Goal: Task Accomplishment & Management: Manage account settings

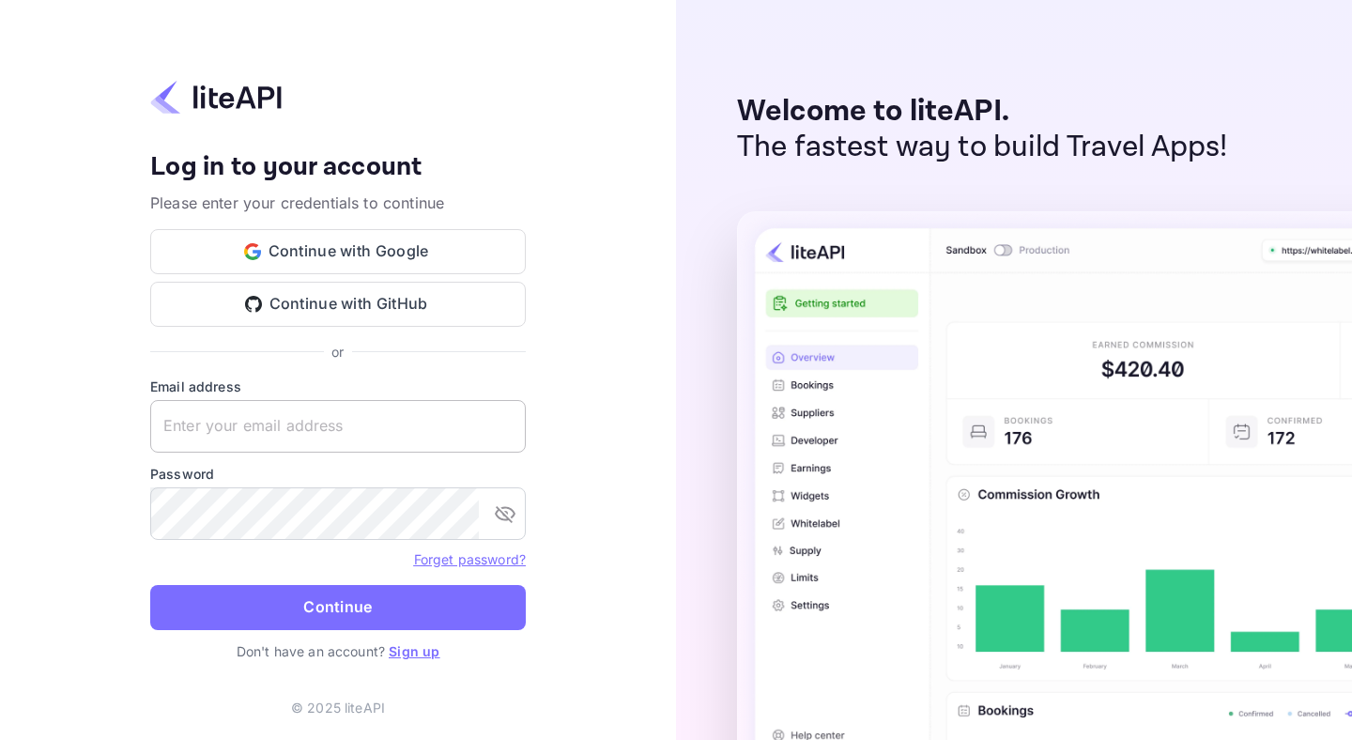
click at [300, 432] on input "text" at bounding box center [338, 426] width 376 height 53
click at [265, 437] on input "text" at bounding box center [338, 426] width 376 height 53
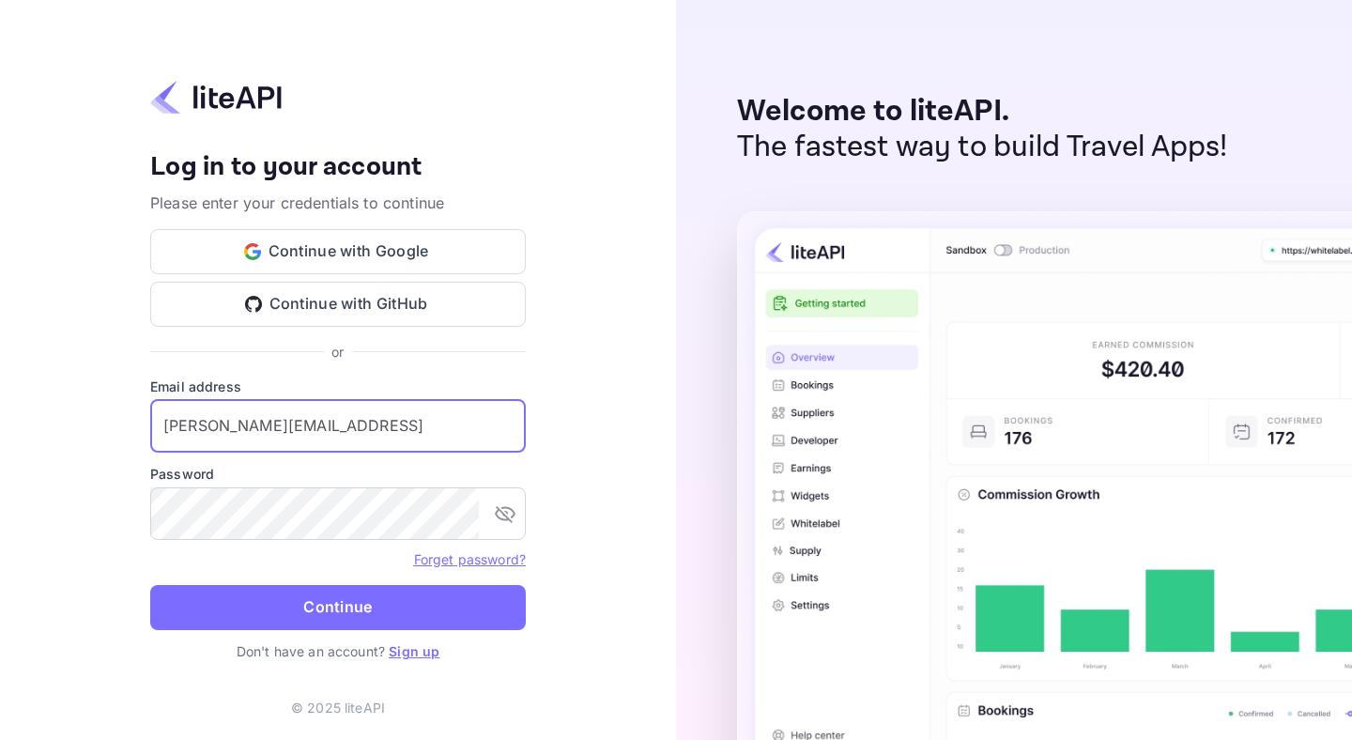
type input "michelle@overgo.ai"
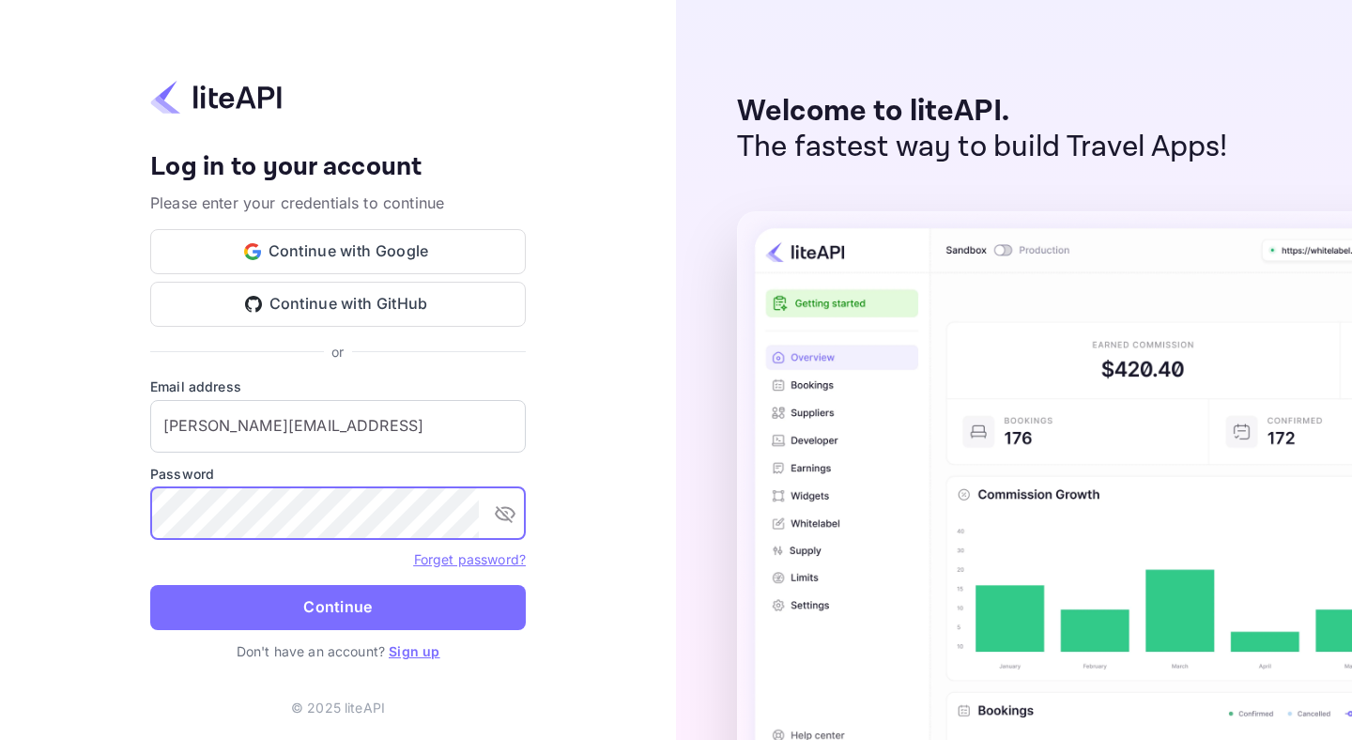
click at [424, 563] on link "Forget password?" at bounding box center [470, 559] width 112 height 16
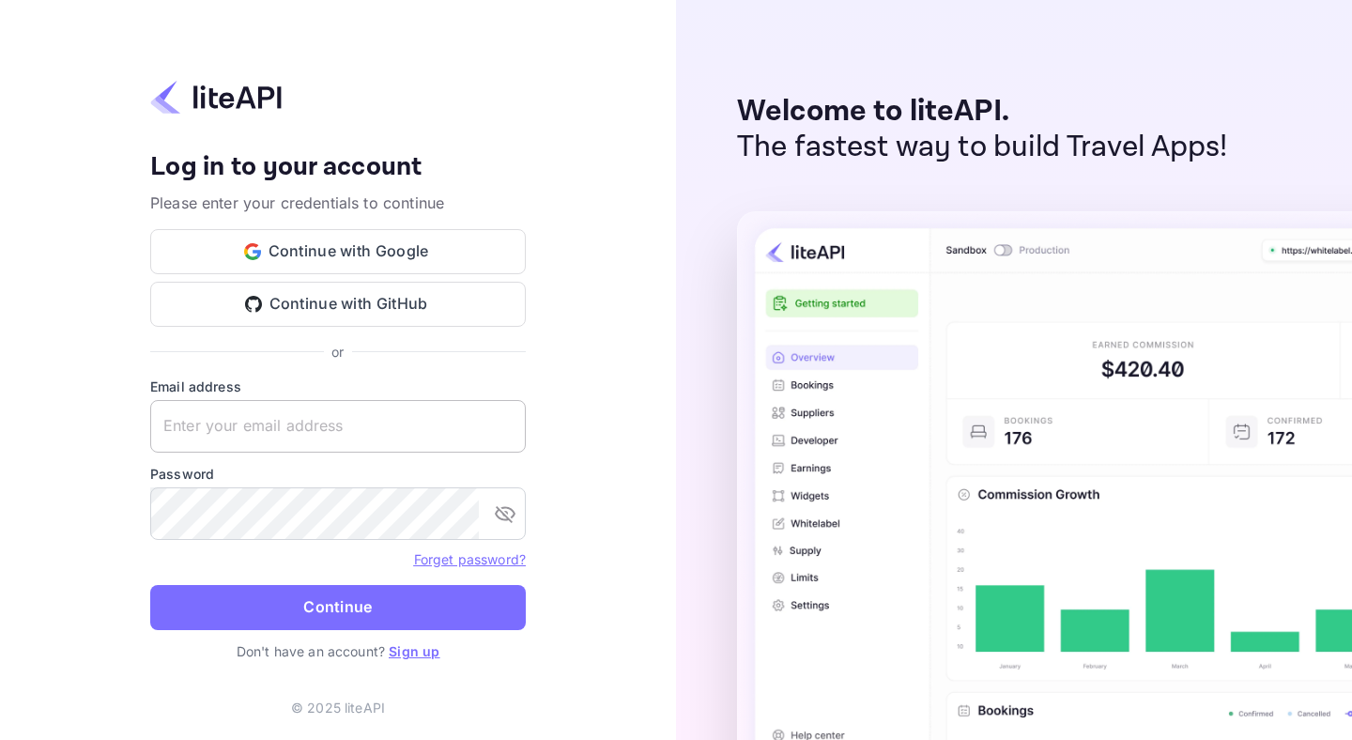
click at [311, 423] on input "text" at bounding box center [338, 426] width 376 height 53
click at [288, 411] on input "text" at bounding box center [338, 426] width 376 height 53
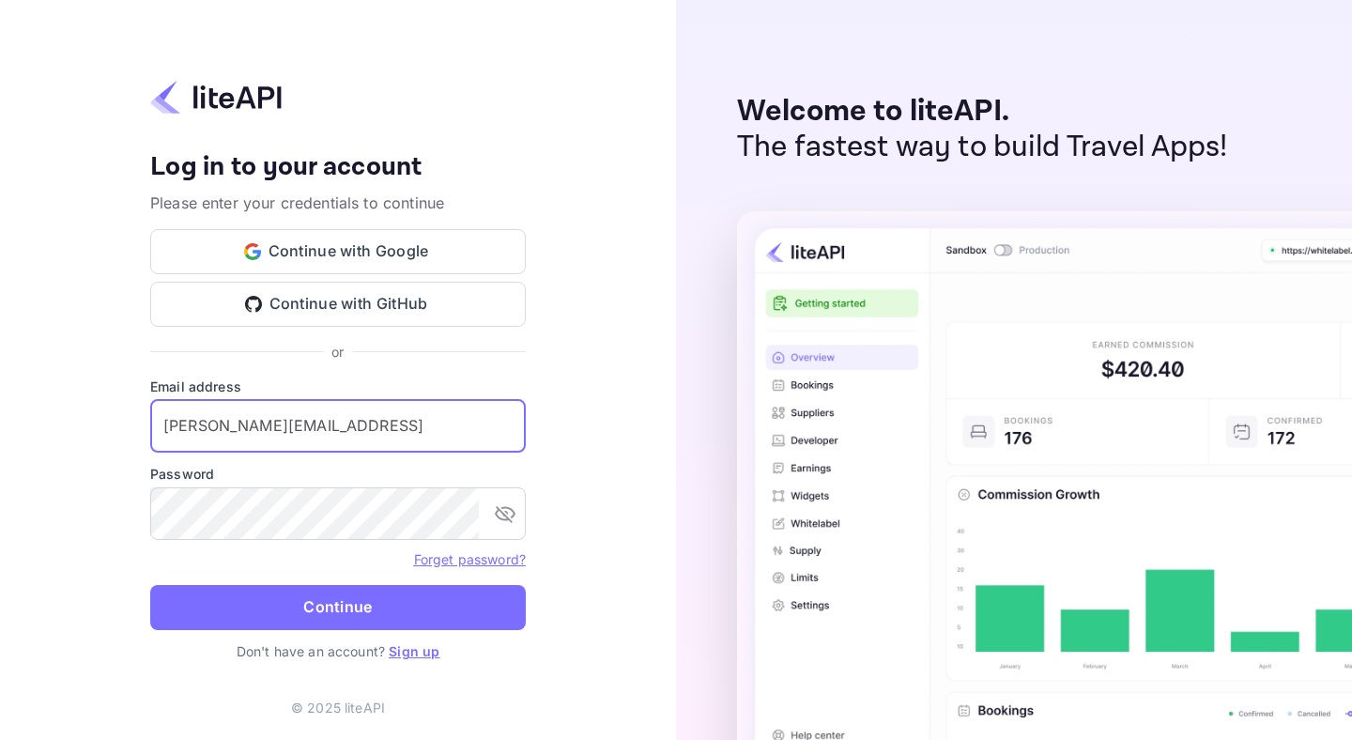
type input "michelle@overgo.ai"
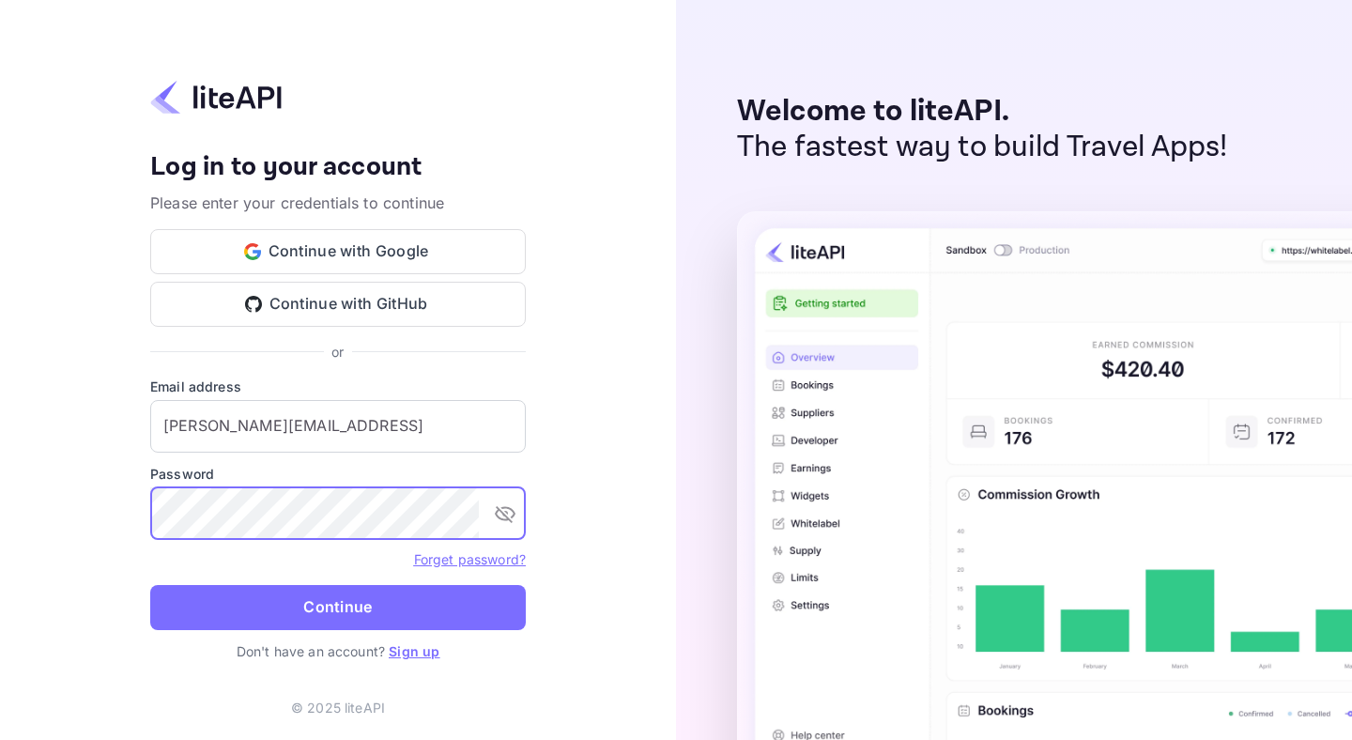
click at [0, 739] on com-1password-button at bounding box center [0, 740] width 0 height 0
click at [486, 562] on link "Forget password?" at bounding box center [470, 559] width 112 height 16
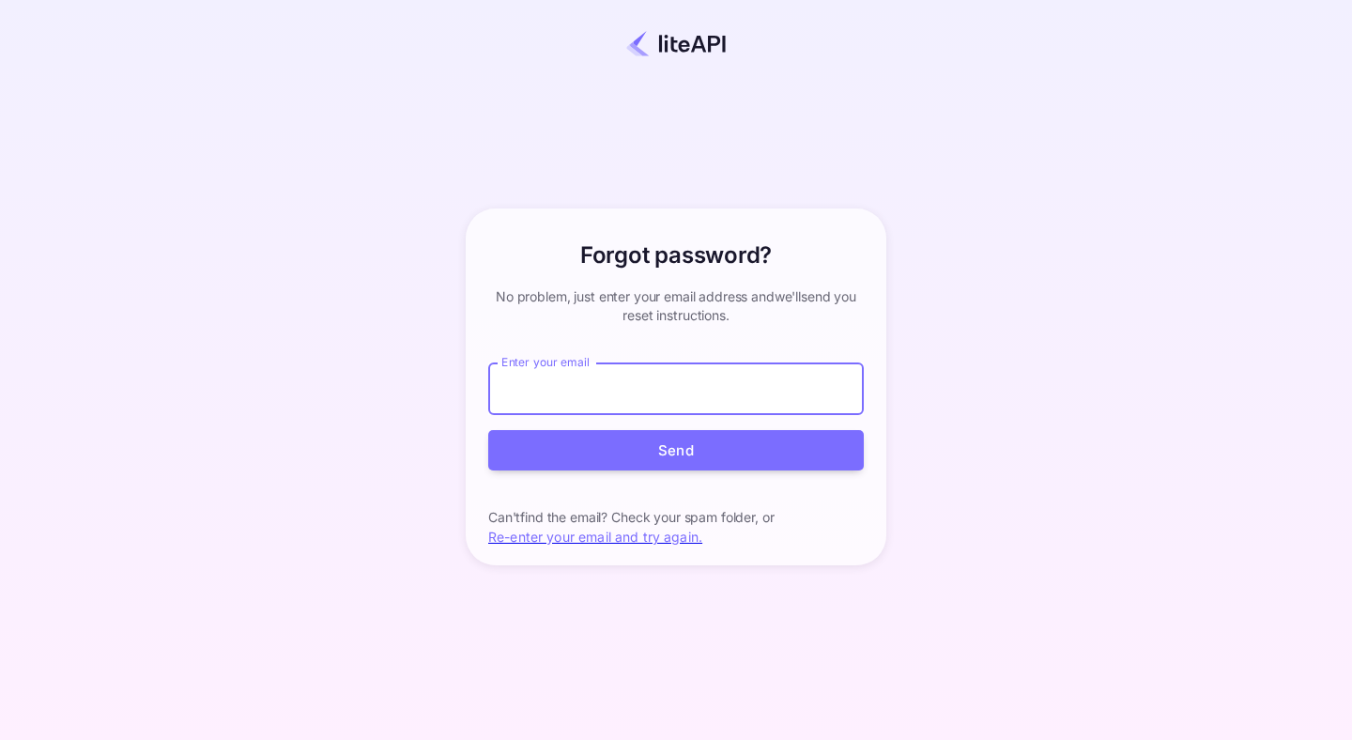
click at [595, 391] on input "Enter your email" at bounding box center [676, 388] width 376 height 53
type input "michelle@overgo.ai"
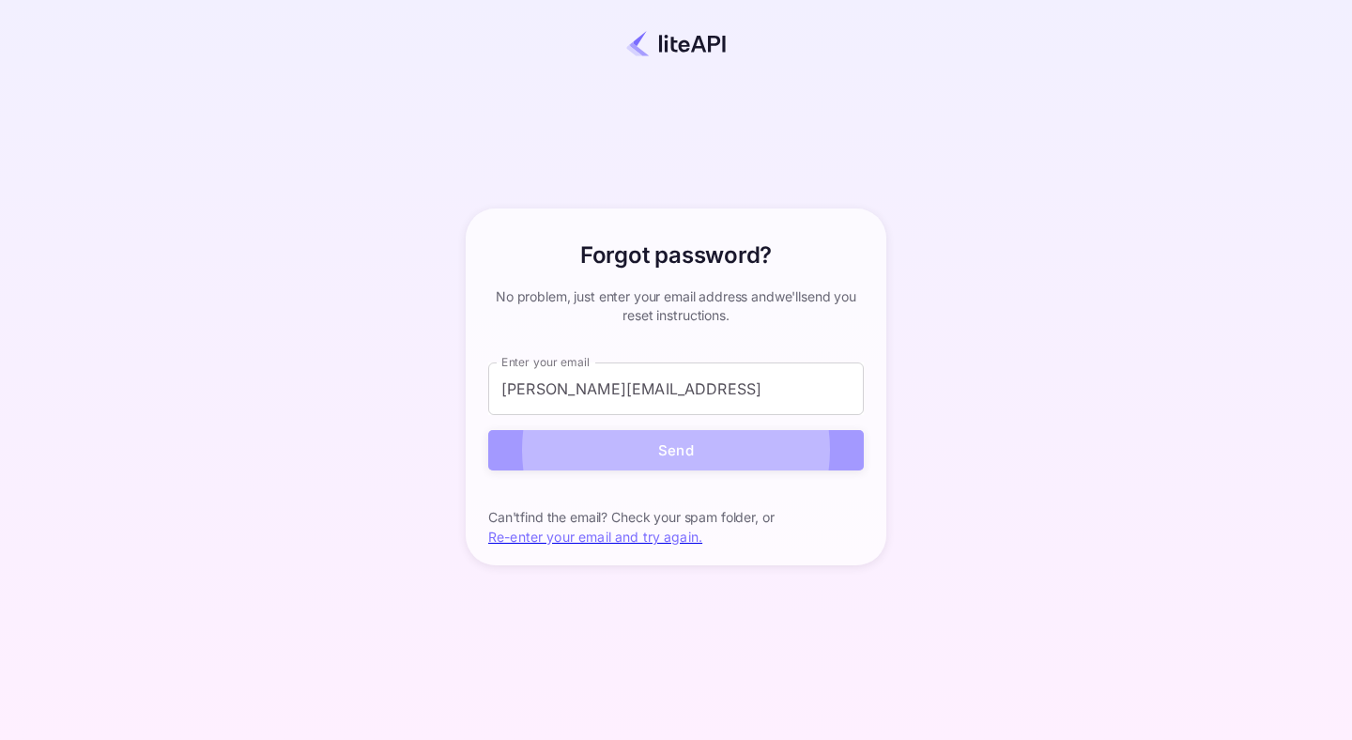
click at [737, 444] on button "Send" at bounding box center [676, 450] width 376 height 40
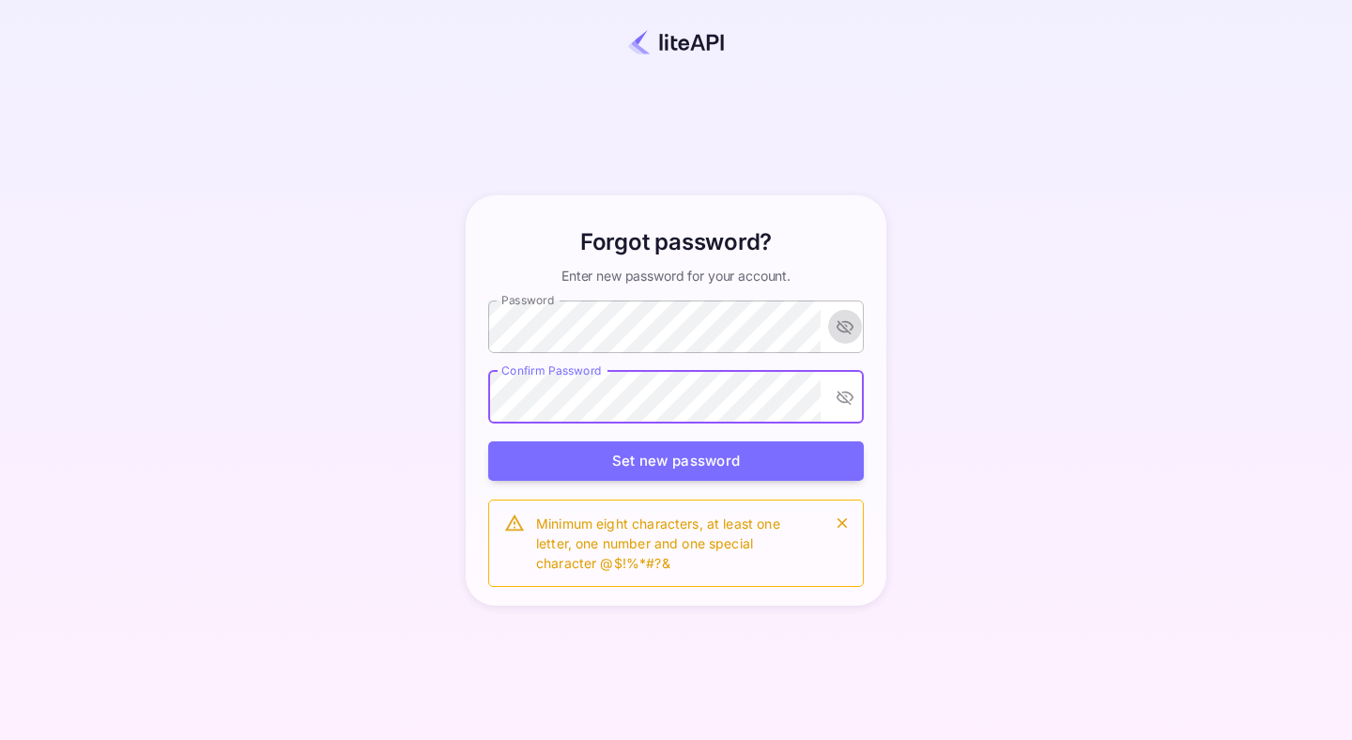
click at [845, 328] on icon "toggle password visibility" at bounding box center [844, 327] width 17 height 14
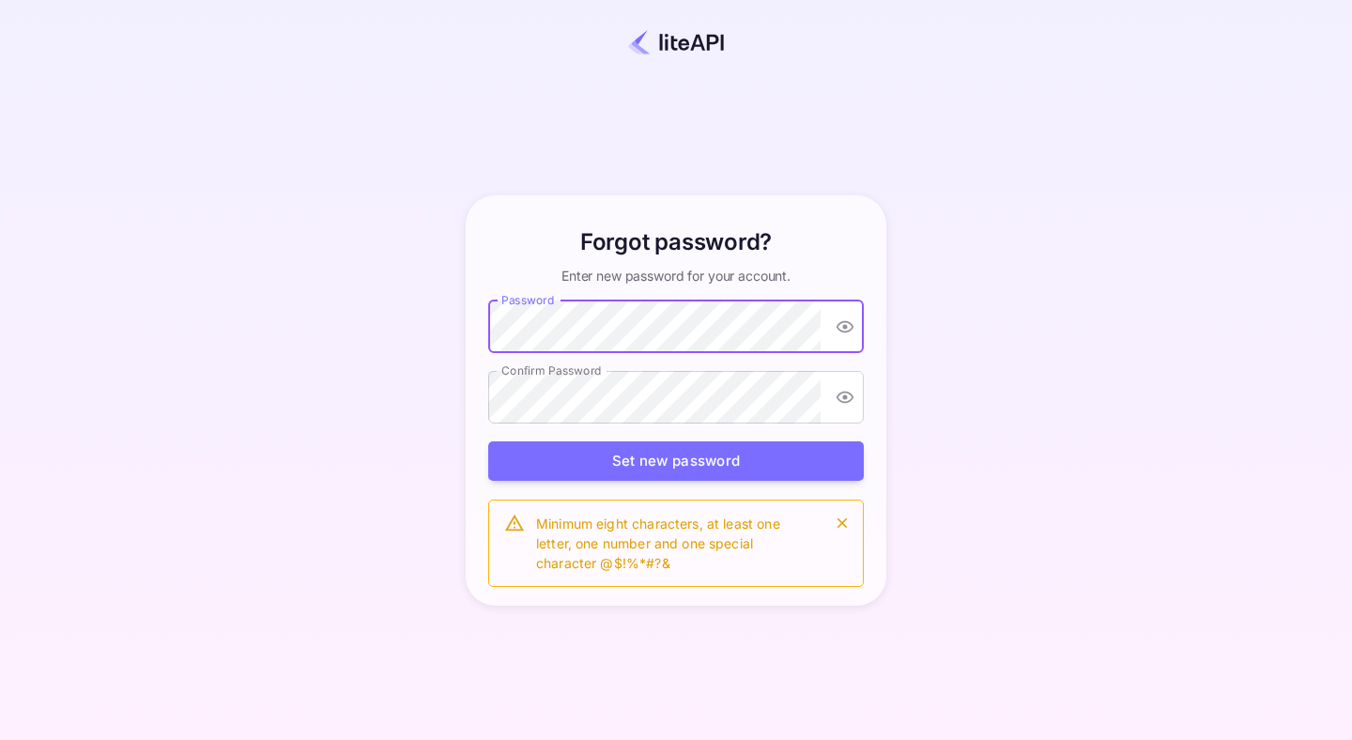
click at [468, 314] on div "Forgot password? Enter new password for your account. Password Password Confirm…" at bounding box center [676, 400] width 436 height 411
click at [790, 402] on body "Forgot password? Enter new password for your account. Password Password Confirm…" at bounding box center [676, 370] width 1352 height 740
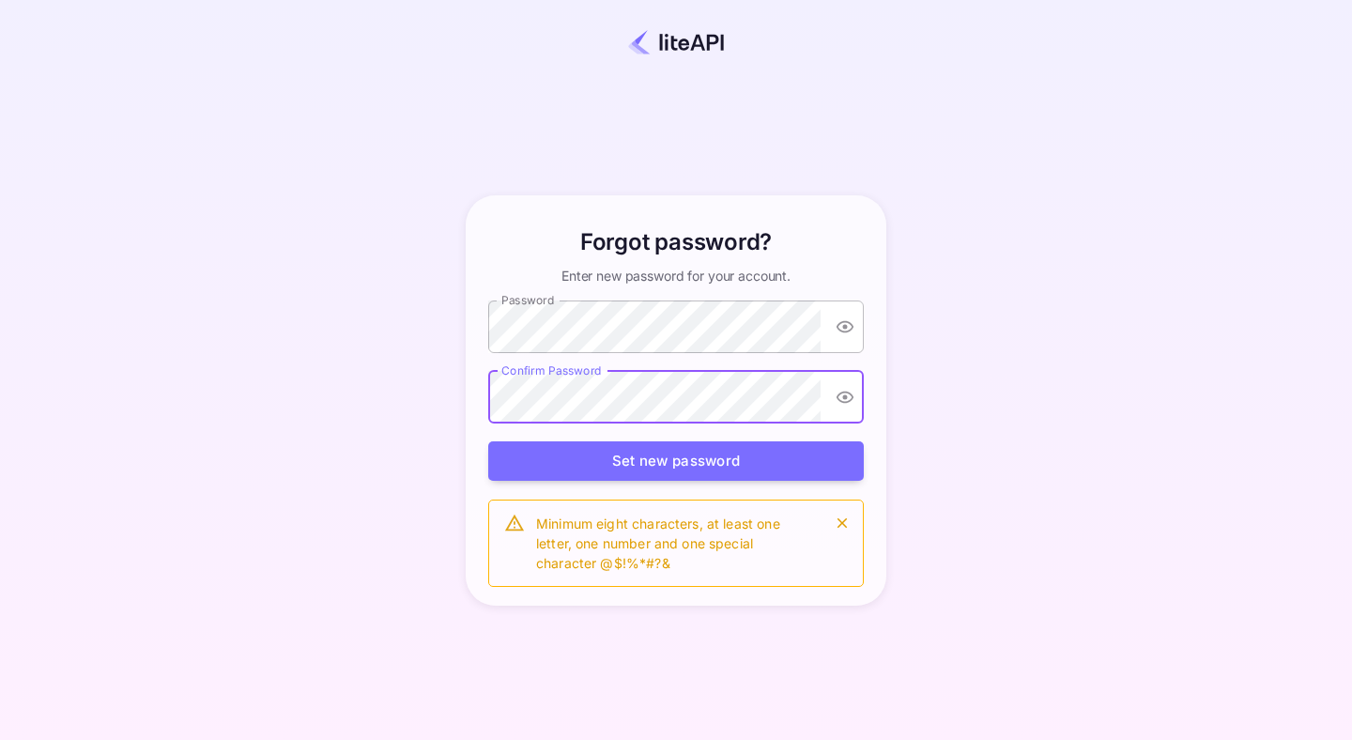
click at [837, 242] on div "Forgot password? Enter new password for your account." at bounding box center [676, 255] width 376 height 60
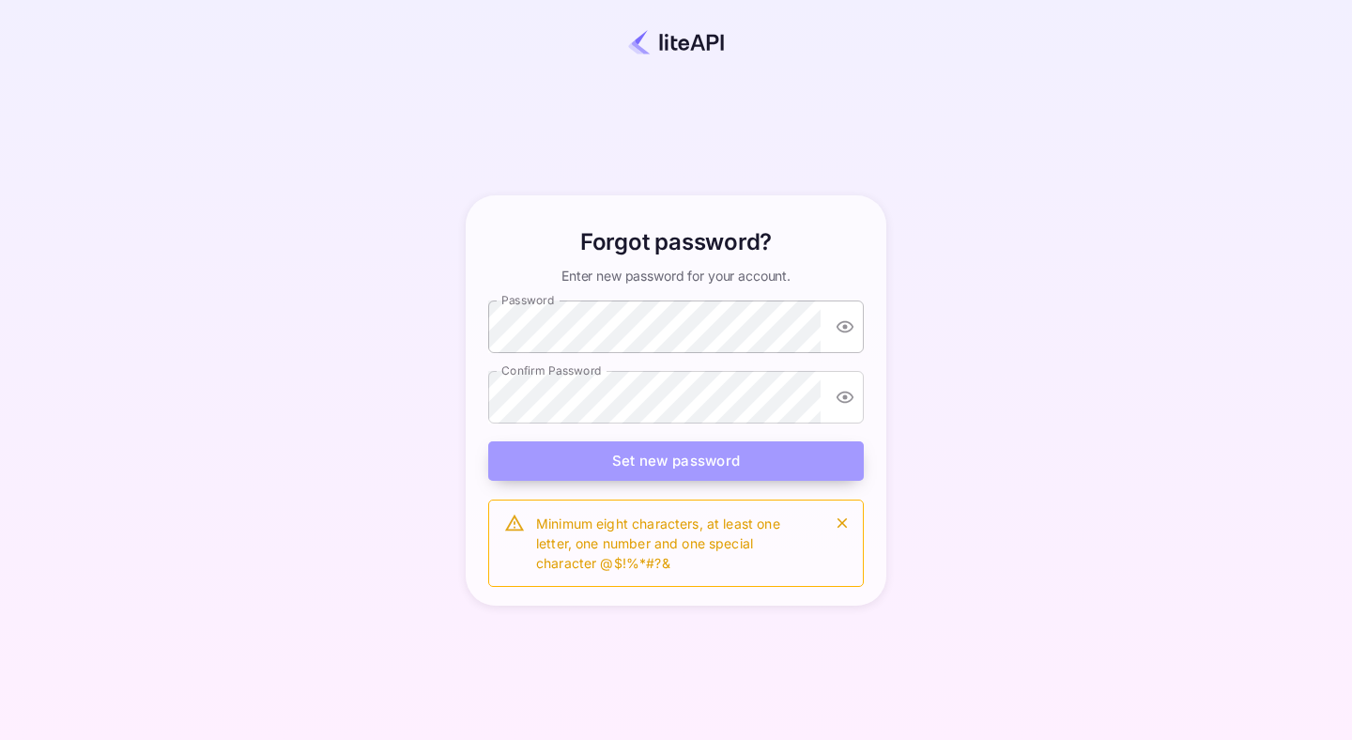
click at [729, 461] on button "Set new password" at bounding box center [676, 461] width 376 height 40
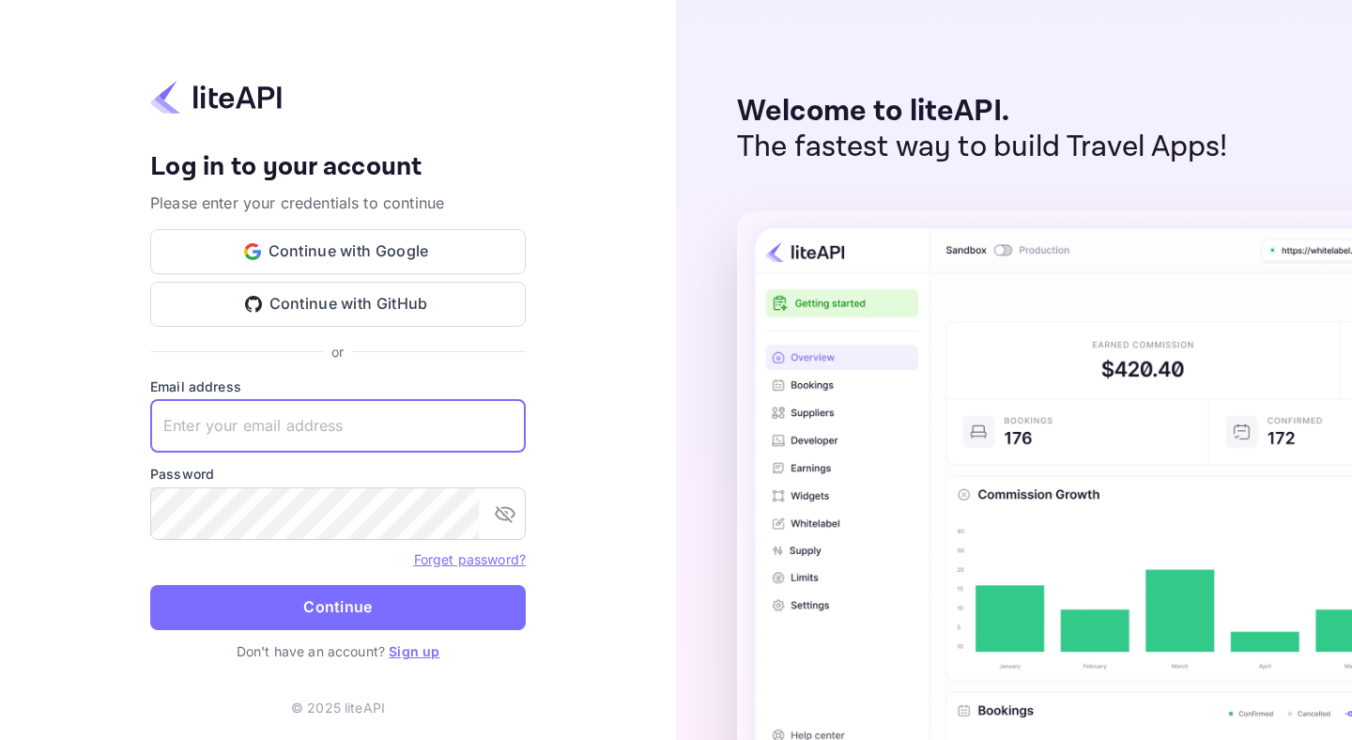
click at [283, 440] on input "text" at bounding box center [338, 426] width 376 height 53
type input "michelle@overgo.ai"
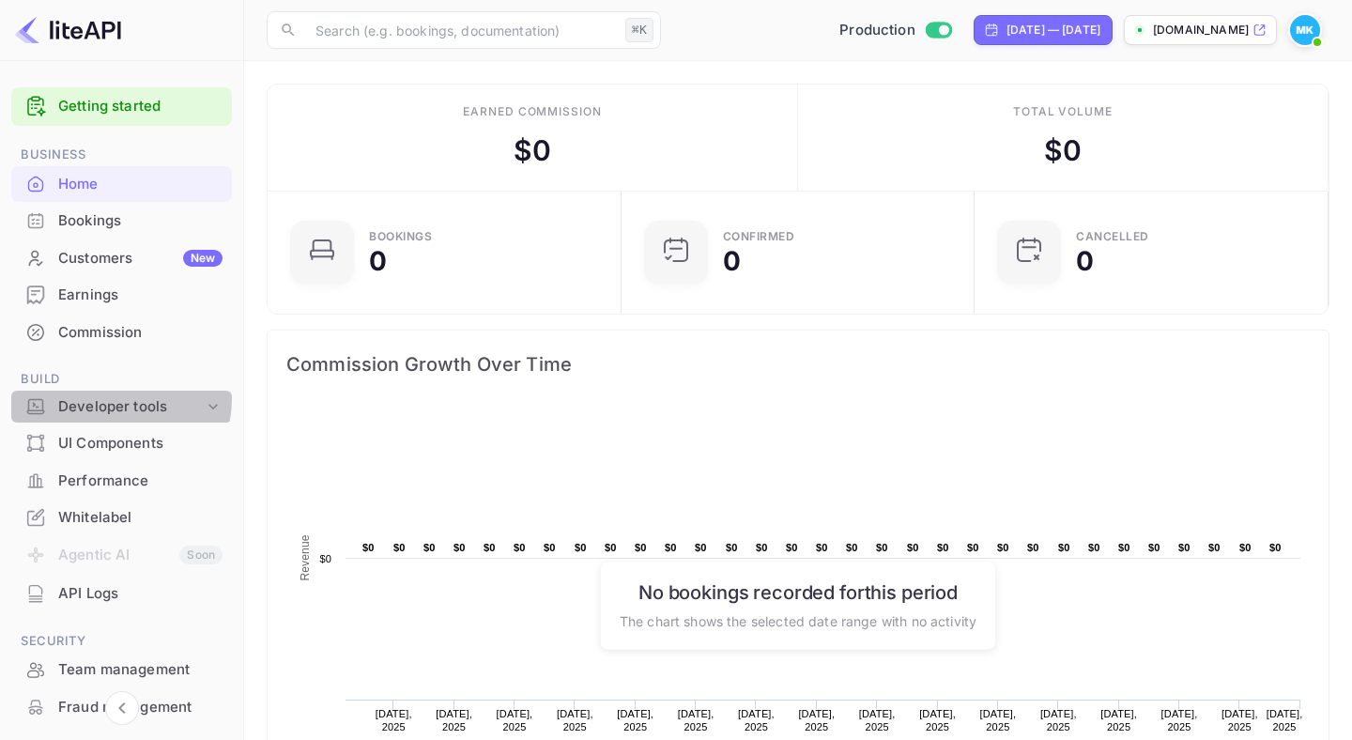
click at [100, 398] on div "Developer tools" at bounding box center [131, 407] width 146 height 22
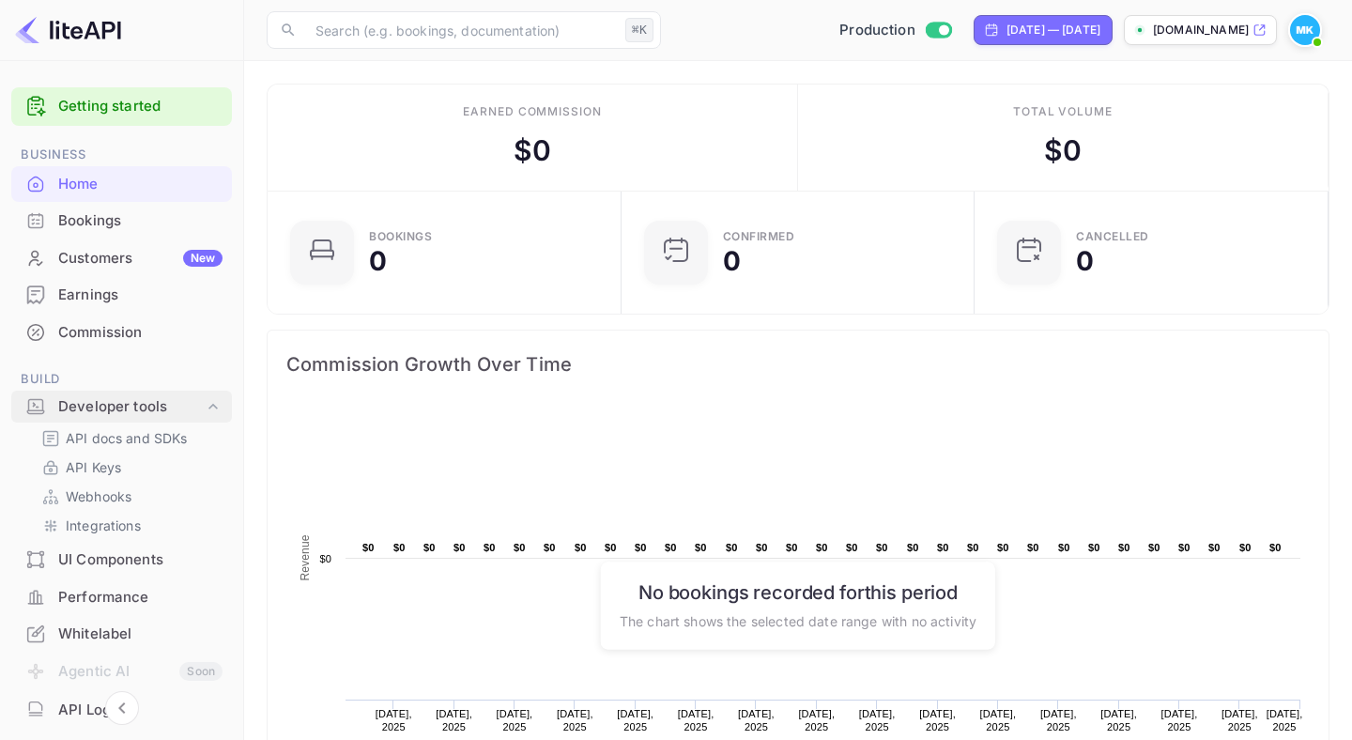
click at [100, 398] on div "Developer tools" at bounding box center [131, 407] width 146 height 22
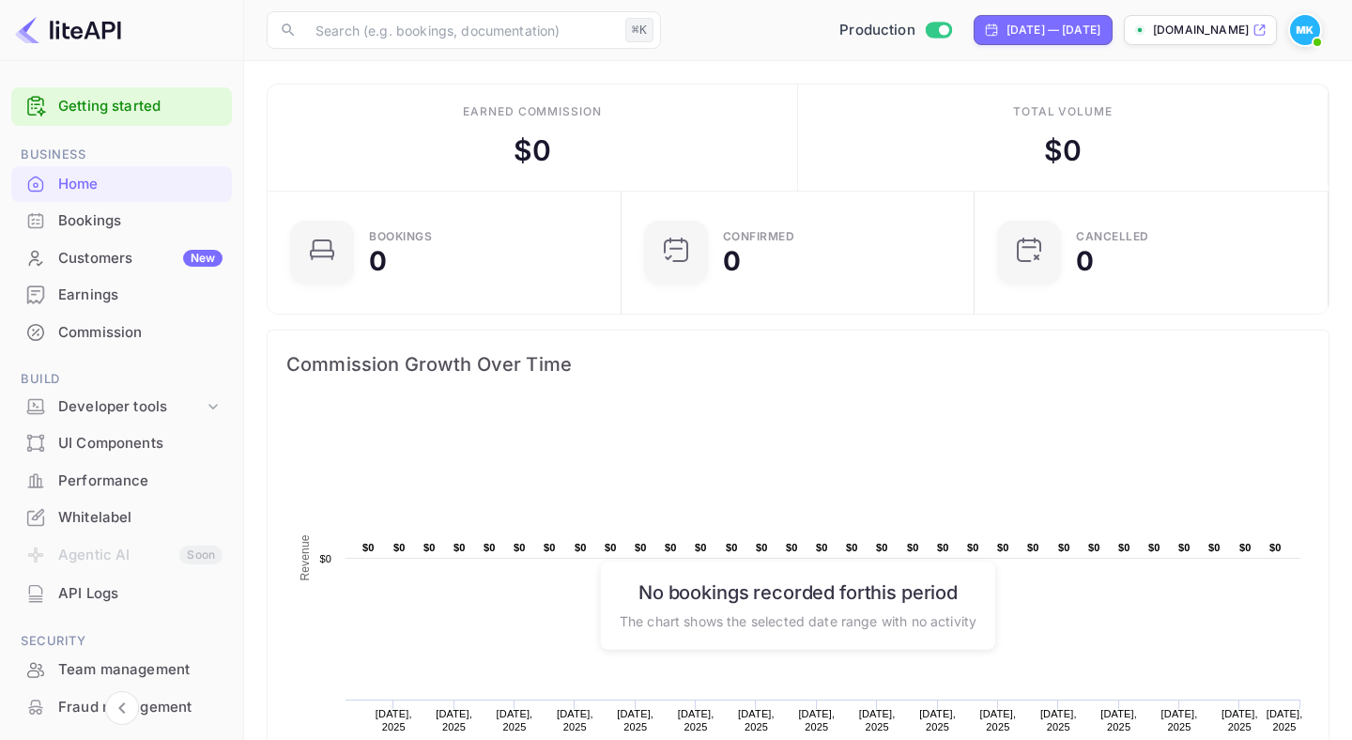
click at [90, 441] on div "UI Components" at bounding box center [140, 444] width 164 height 22
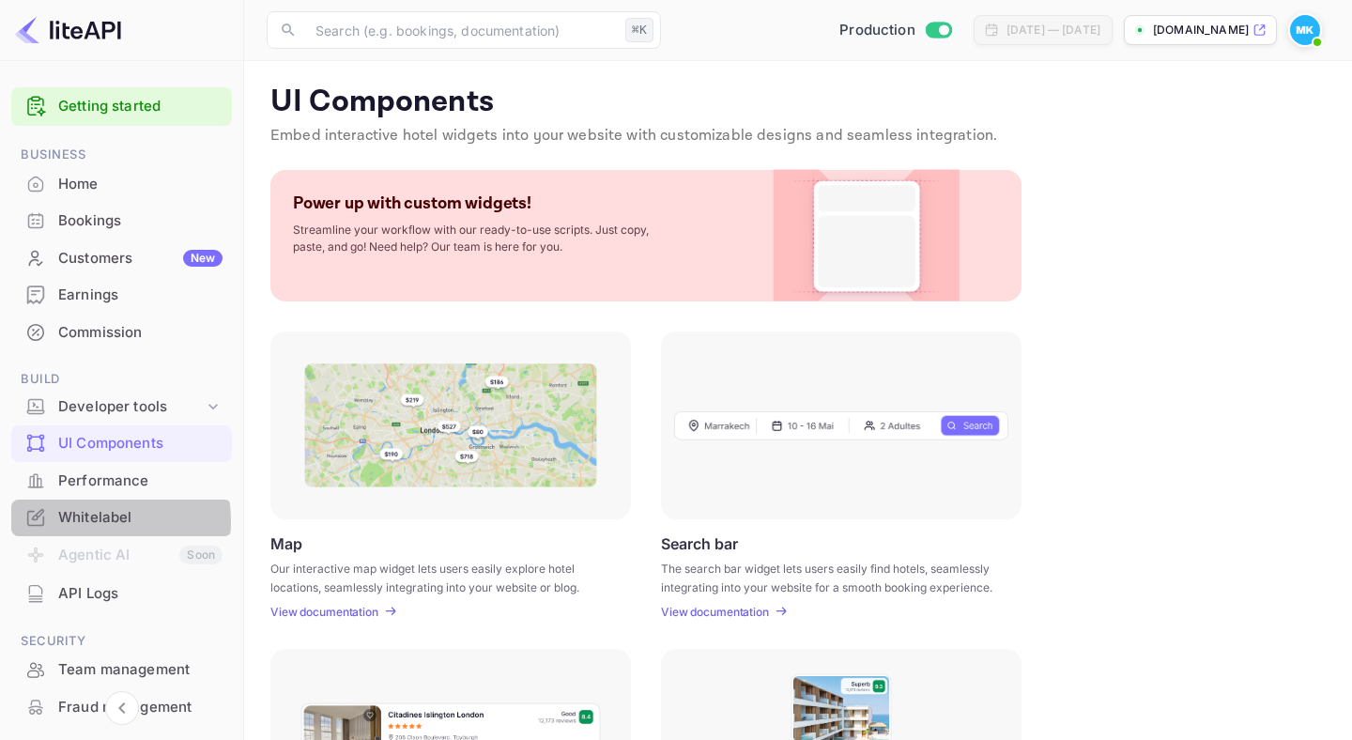
click at [84, 521] on div "Whitelabel" at bounding box center [140, 518] width 164 height 22
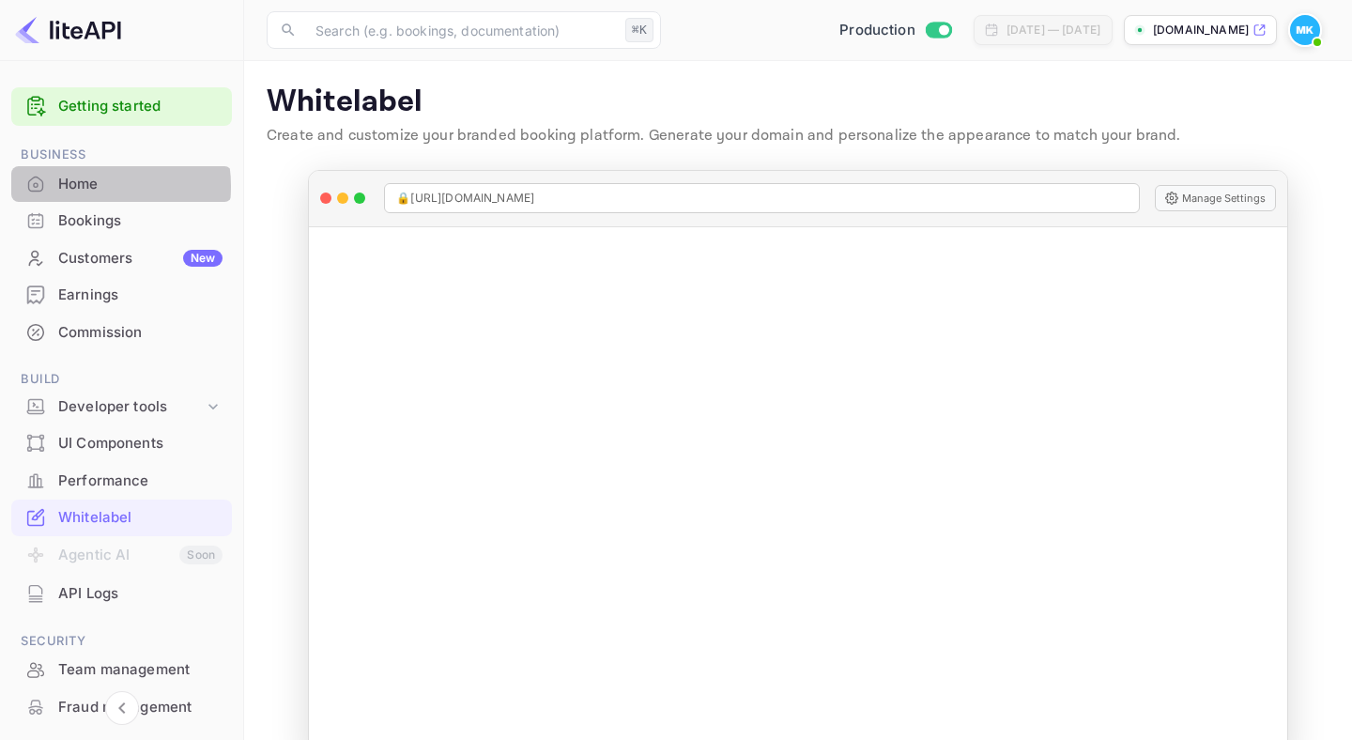
click at [78, 187] on div "Home" at bounding box center [140, 185] width 164 height 22
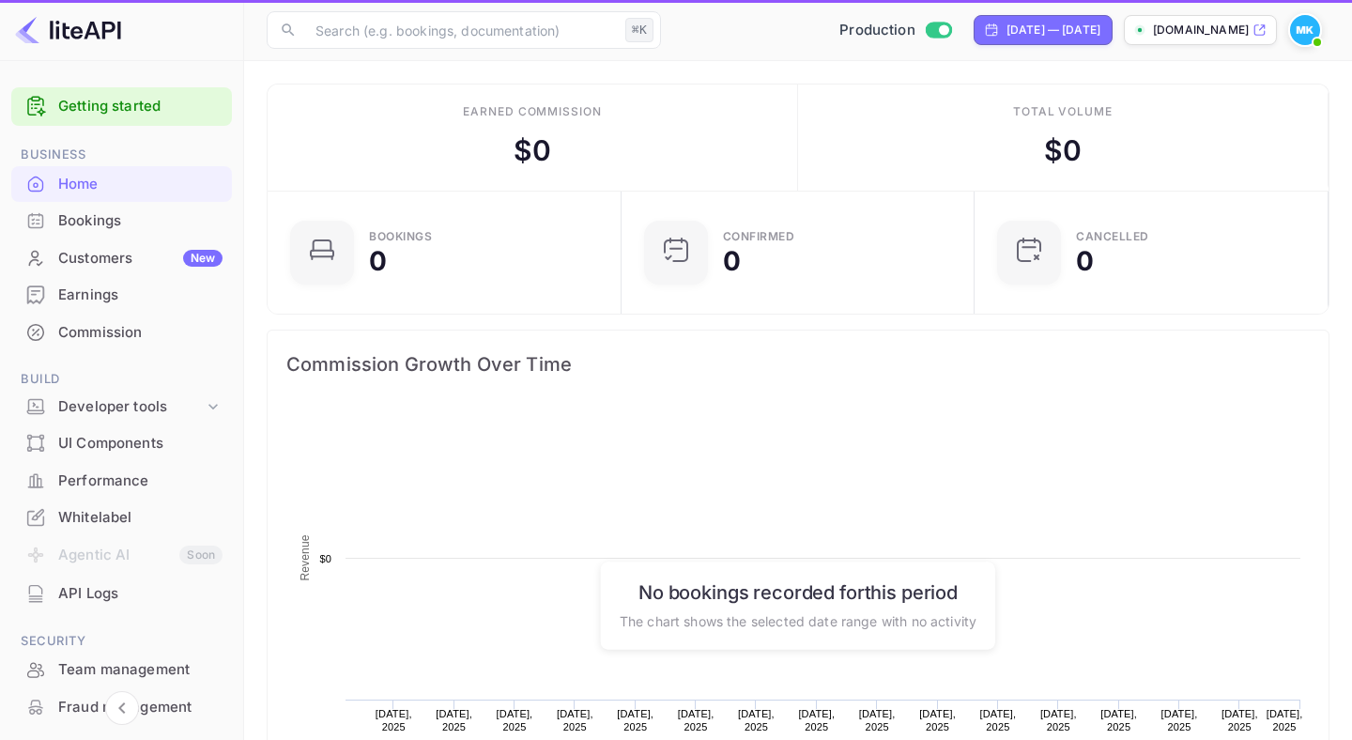
scroll to position [305, 343]
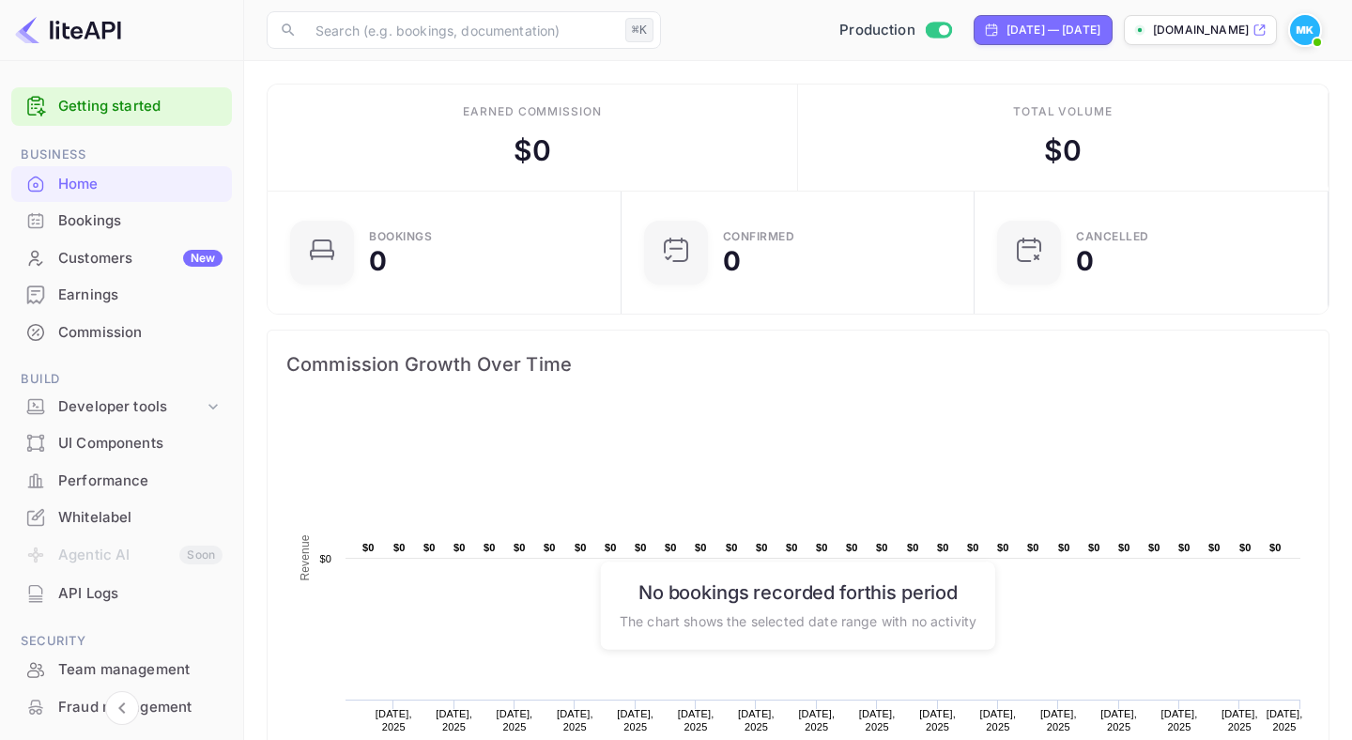
click at [78, 219] on div "Bookings" at bounding box center [140, 221] width 164 height 22
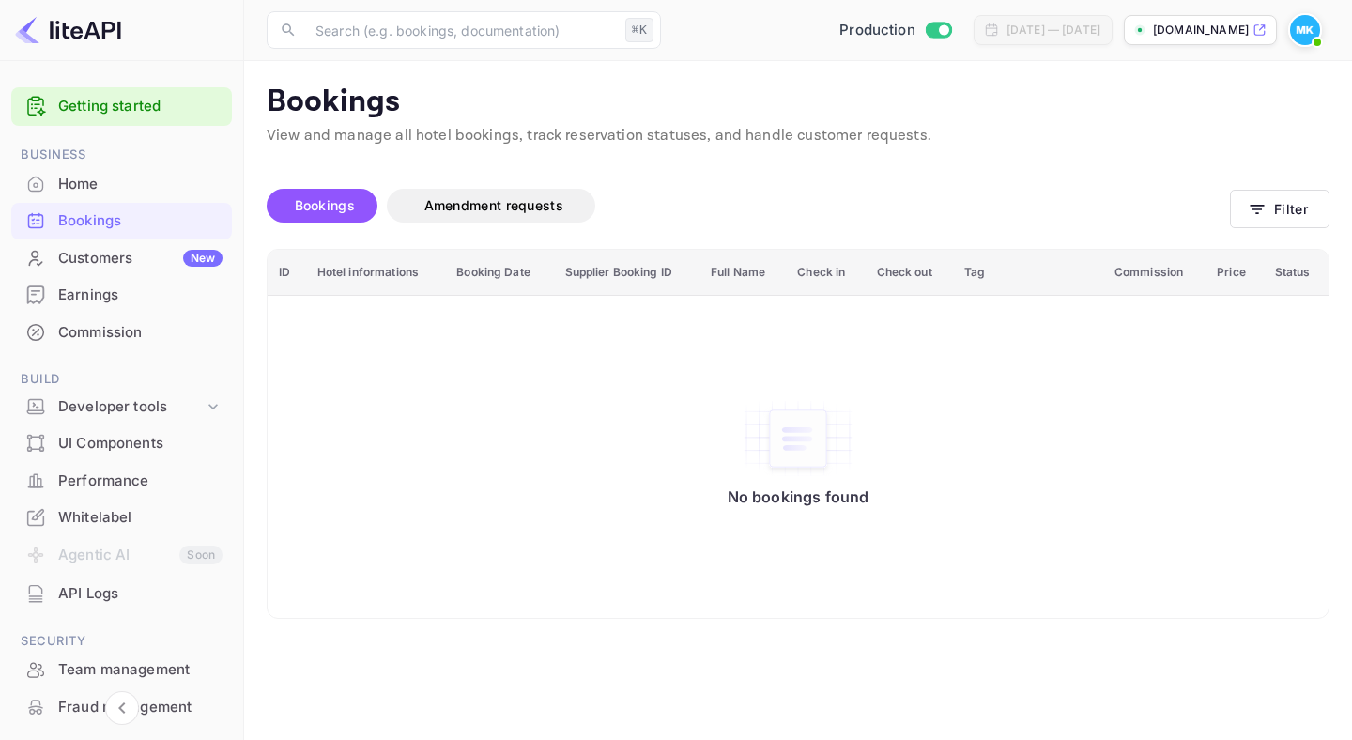
click at [78, 256] on div "Customers New" at bounding box center [140, 259] width 164 height 22
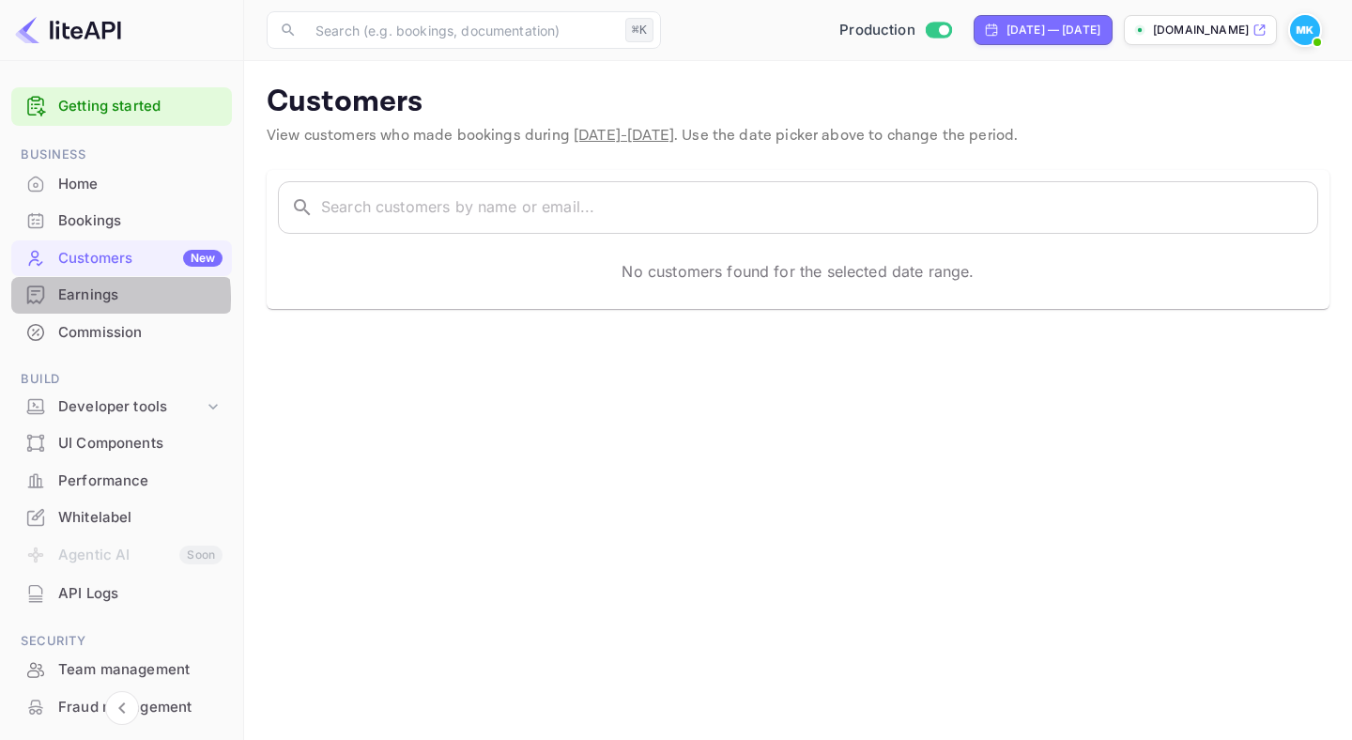
click at [75, 298] on div "Earnings" at bounding box center [140, 295] width 164 height 22
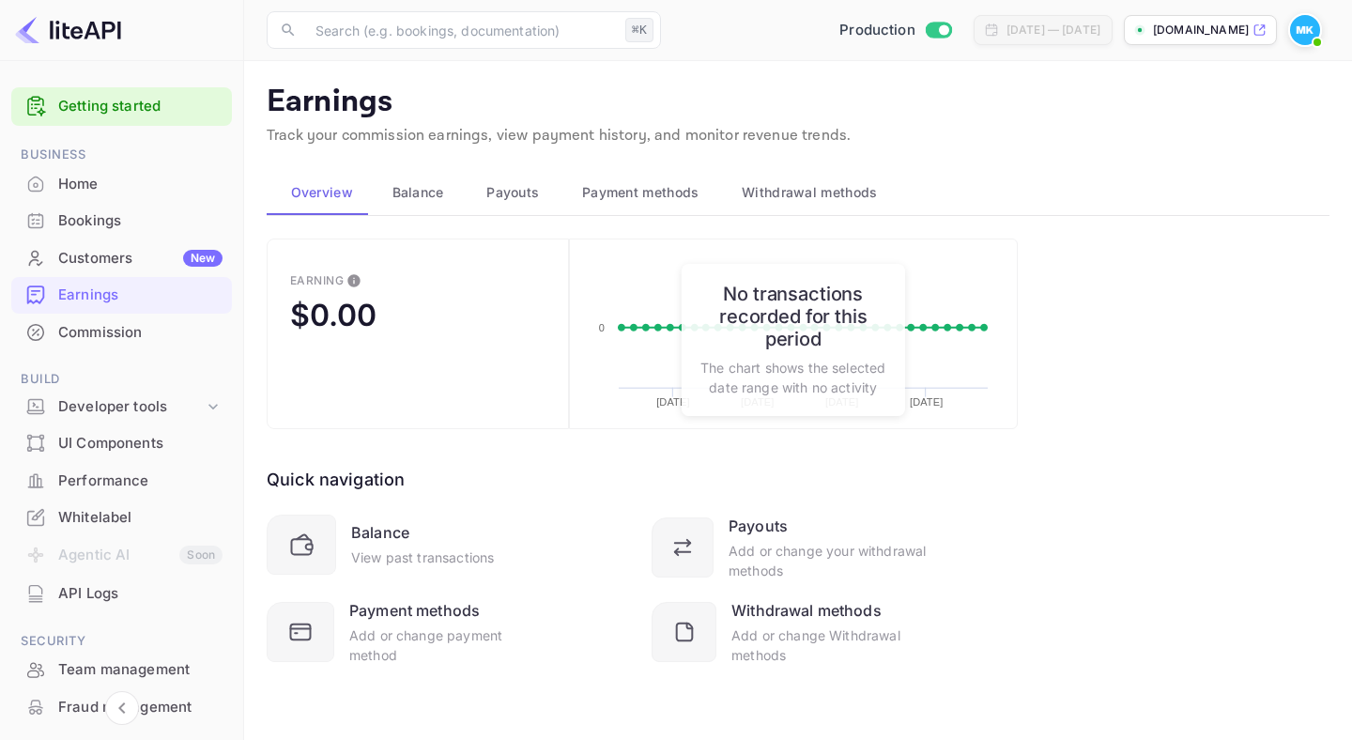
click at [76, 259] on div "Customers New" at bounding box center [140, 259] width 164 height 22
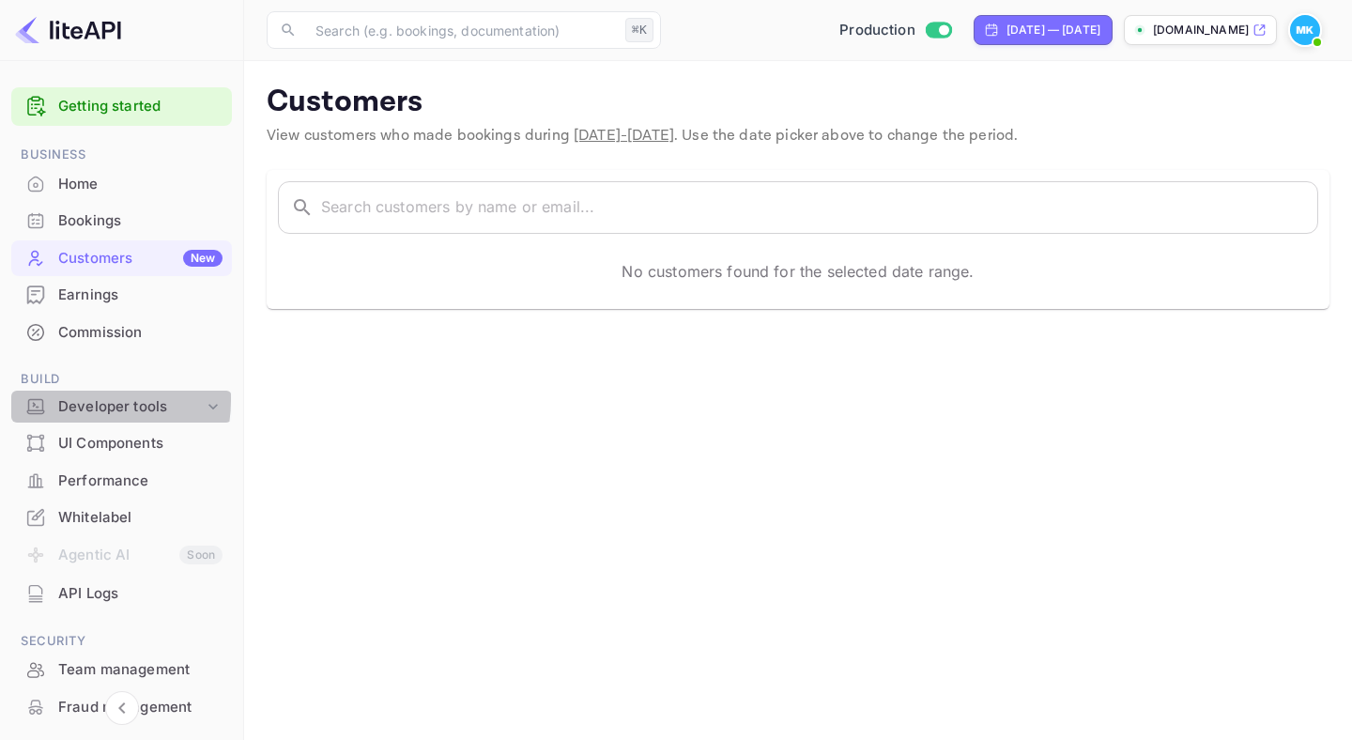
click at [74, 400] on div "Developer tools" at bounding box center [131, 407] width 146 height 22
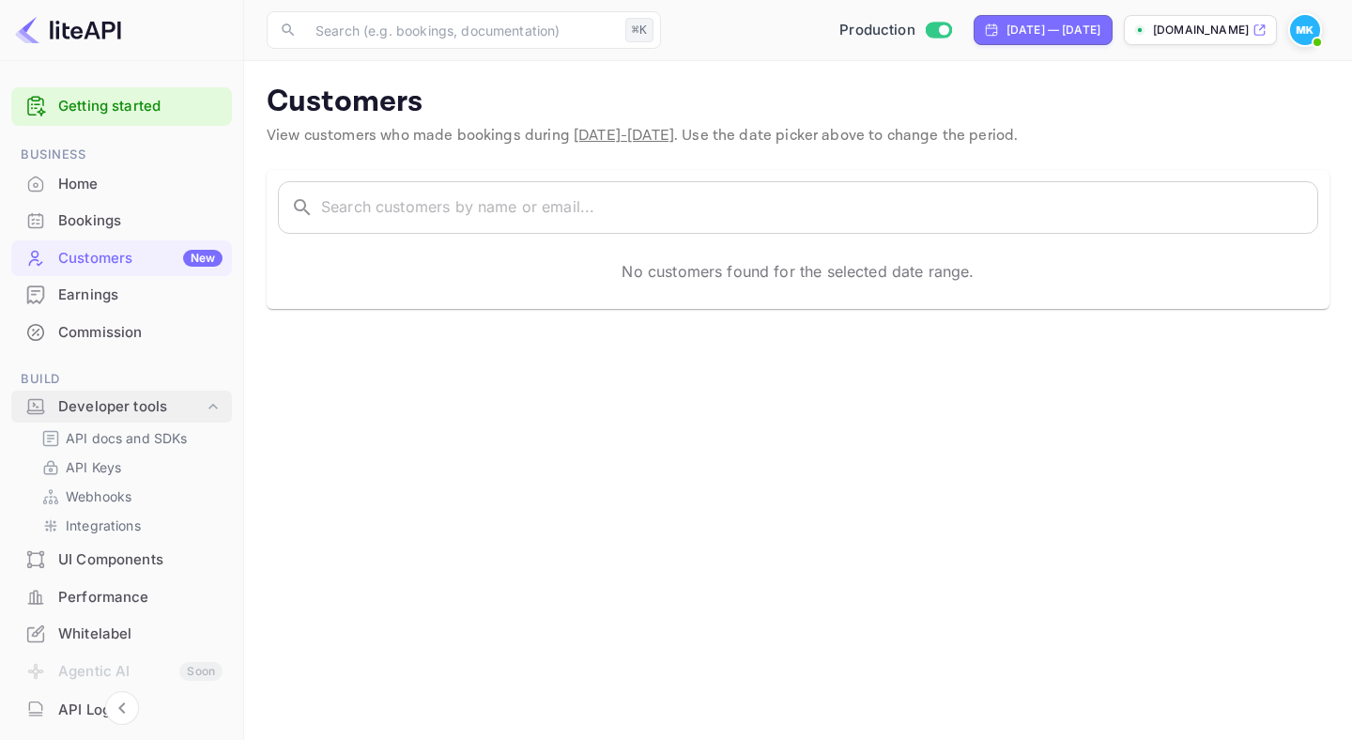
click at [74, 400] on div "Developer tools" at bounding box center [131, 407] width 146 height 22
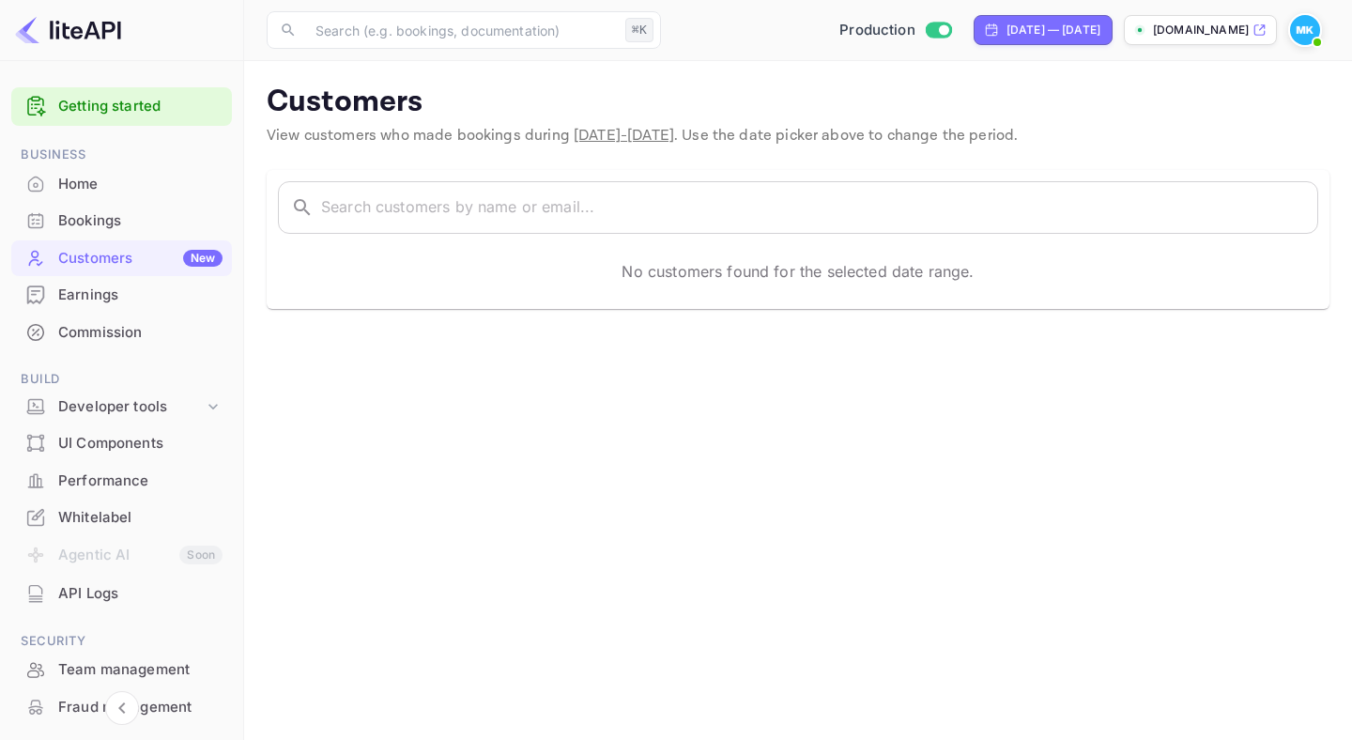
click at [72, 471] on div "Performance" at bounding box center [140, 481] width 164 height 22
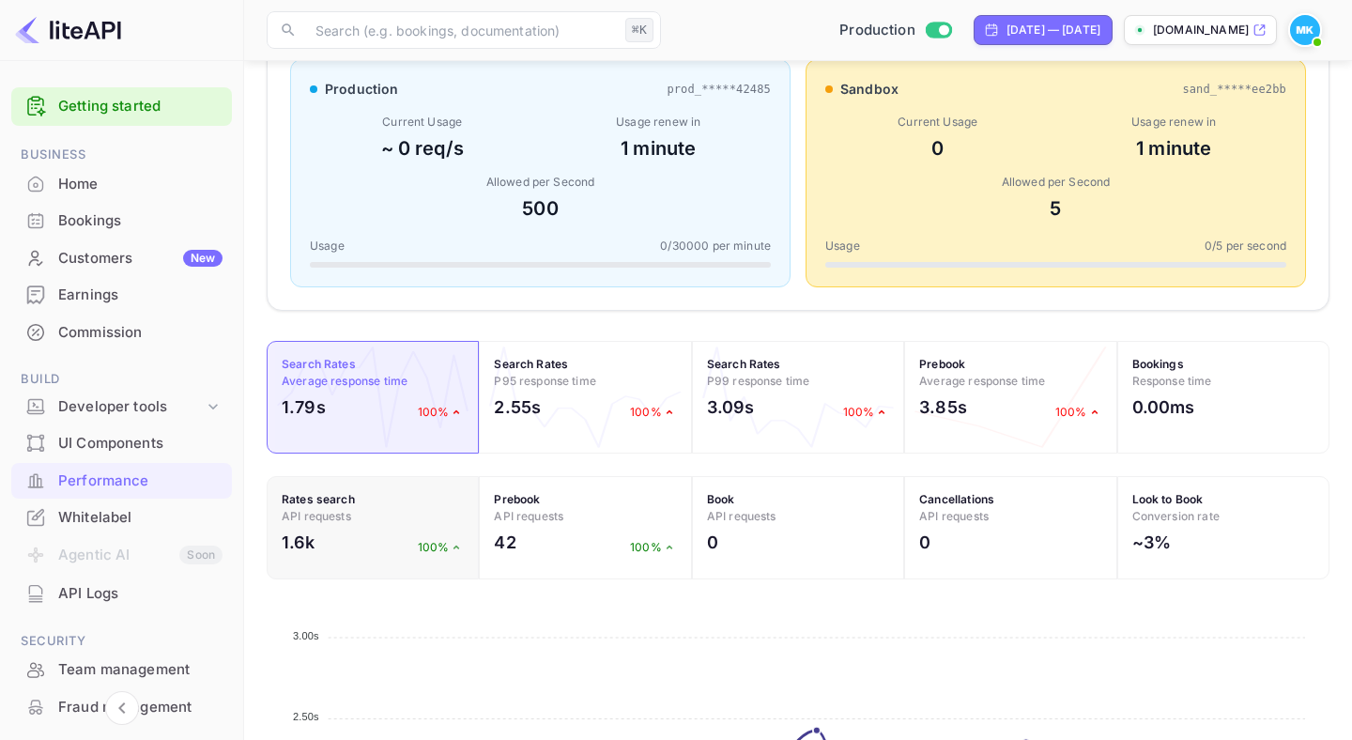
scroll to position [724, 0]
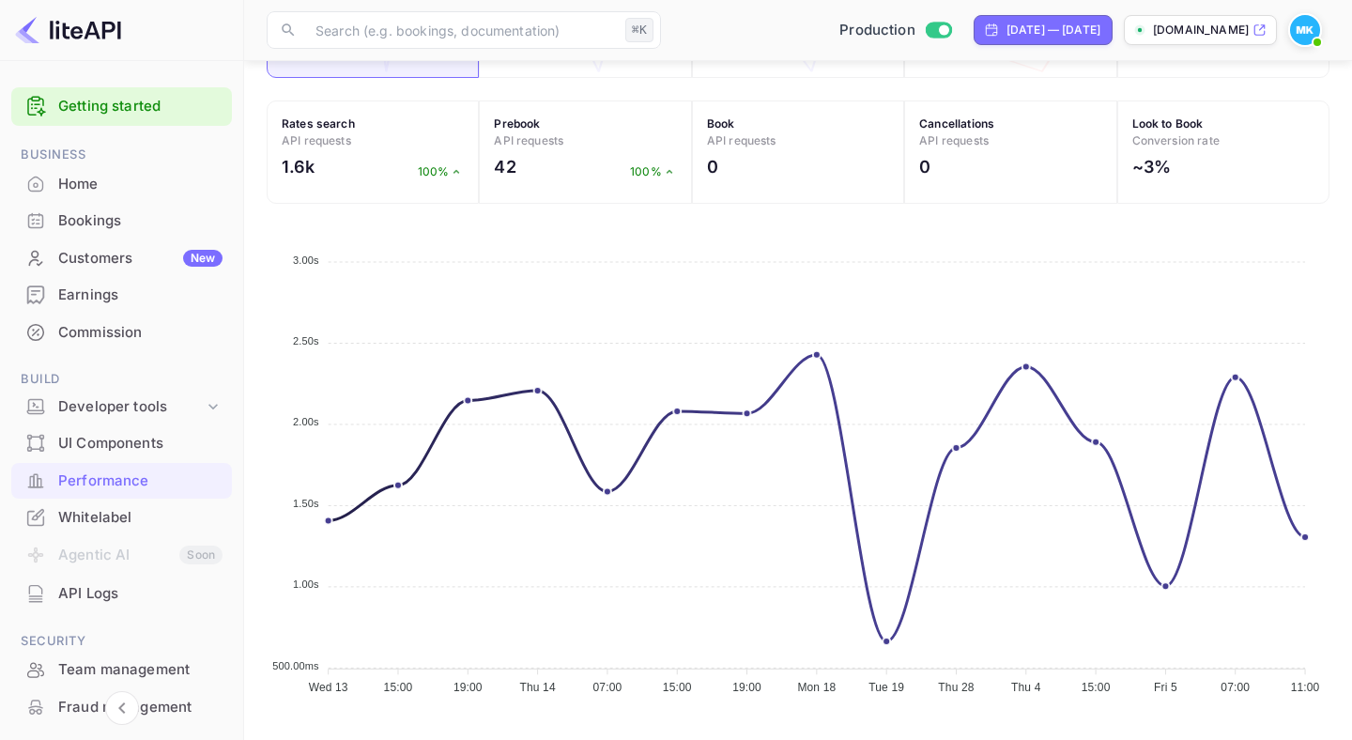
click at [74, 589] on div "API Logs" at bounding box center [140, 594] width 164 height 22
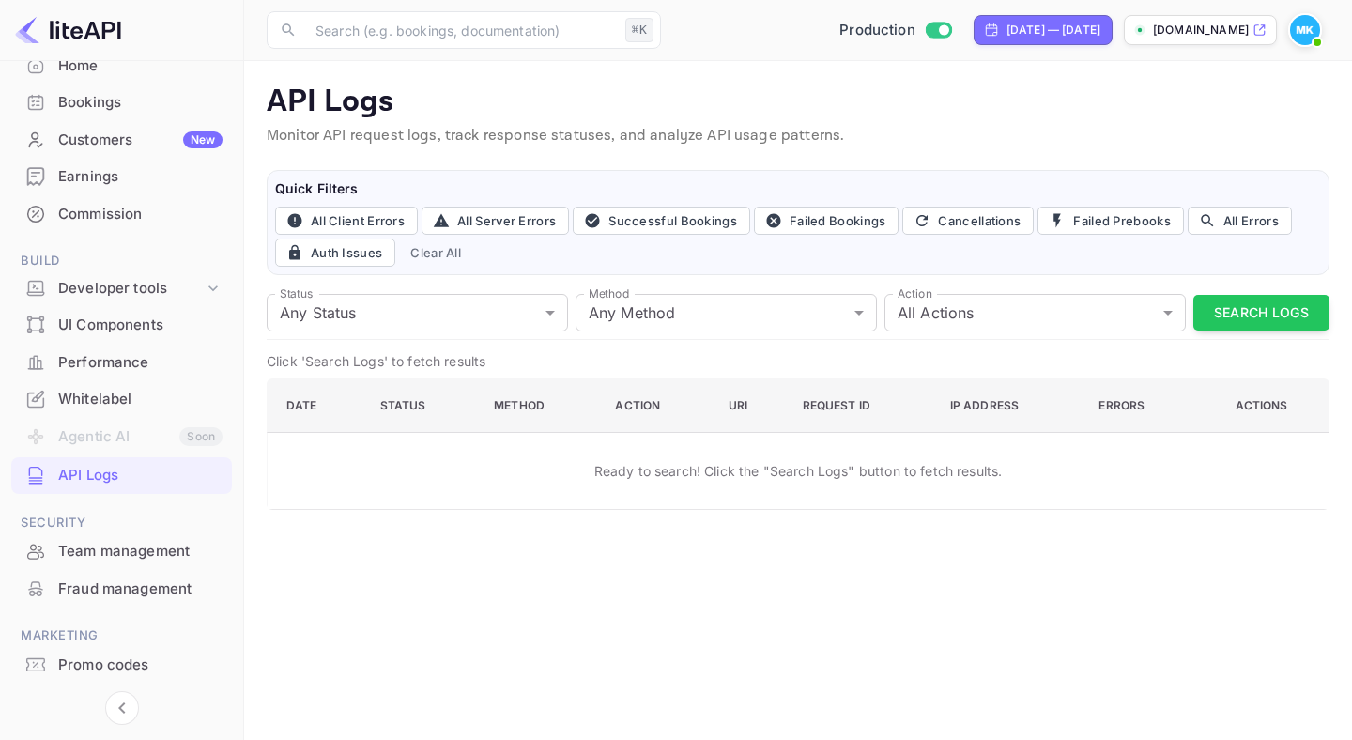
scroll to position [119, 0]
click at [94, 547] on div "Team management" at bounding box center [140, 551] width 164 height 22
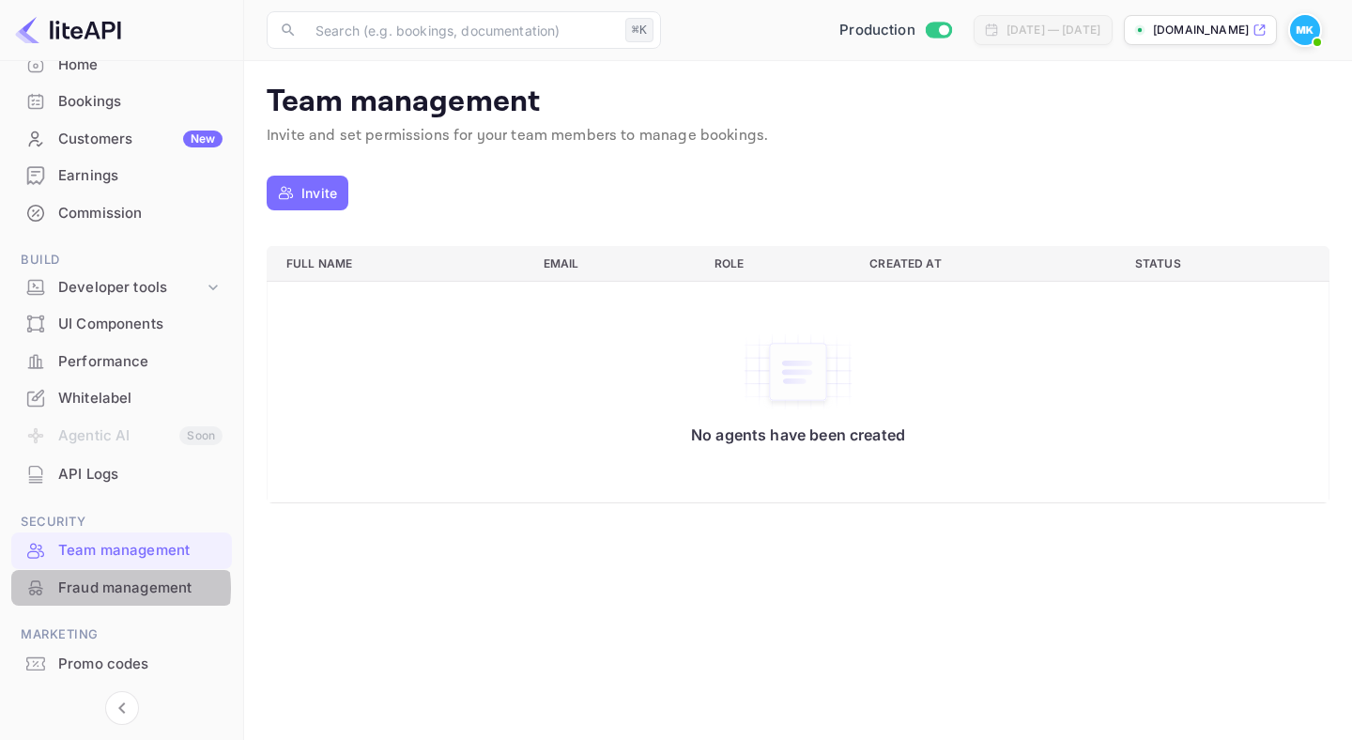
click at [100, 589] on div "Fraud management" at bounding box center [140, 588] width 164 height 22
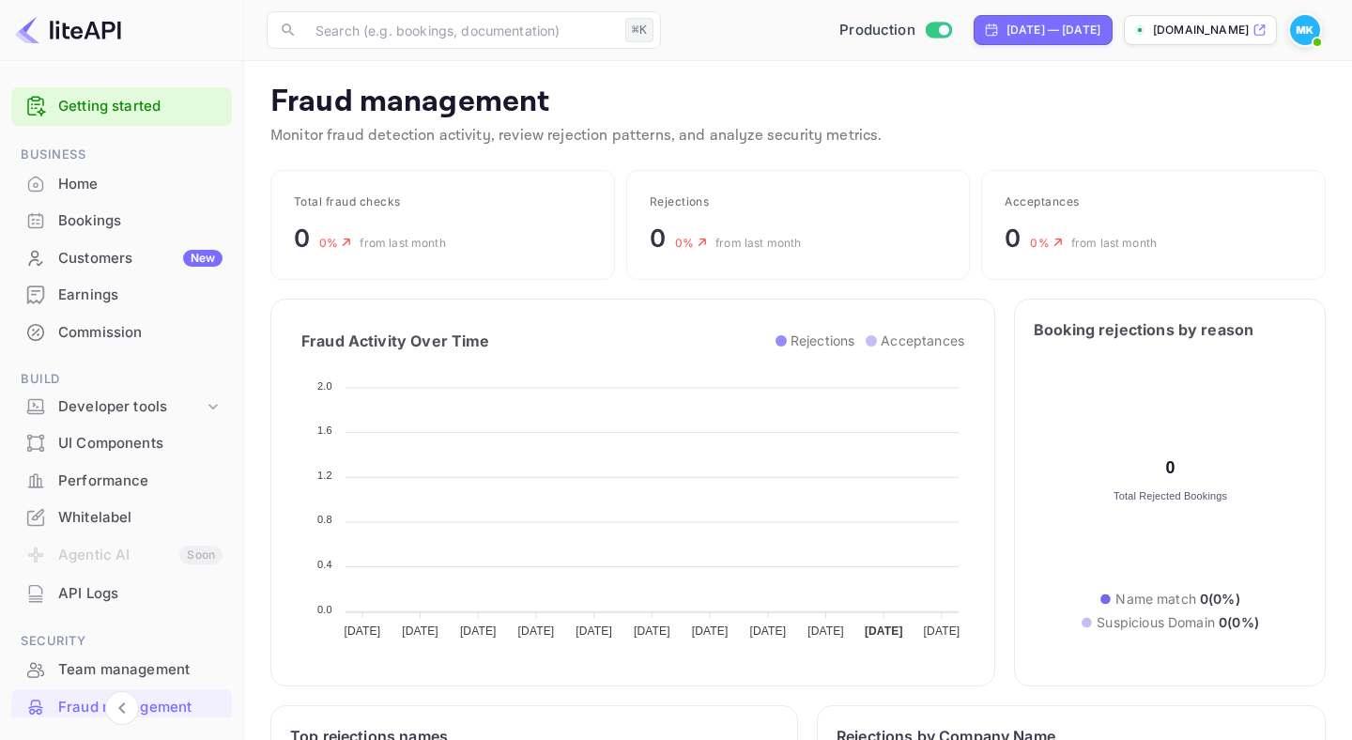
click at [77, 181] on div "Home" at bounding box center [140, 185] width 164 height 22
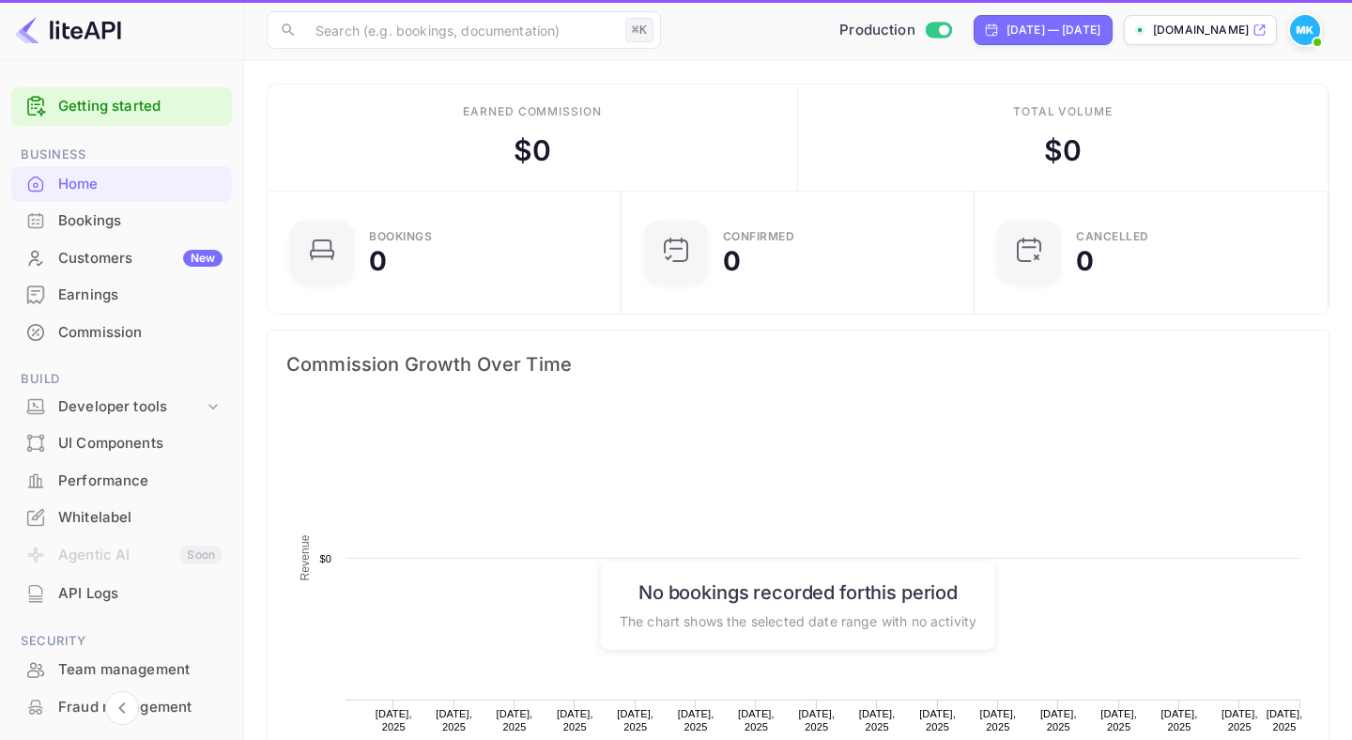
scroll to position [305, 343]
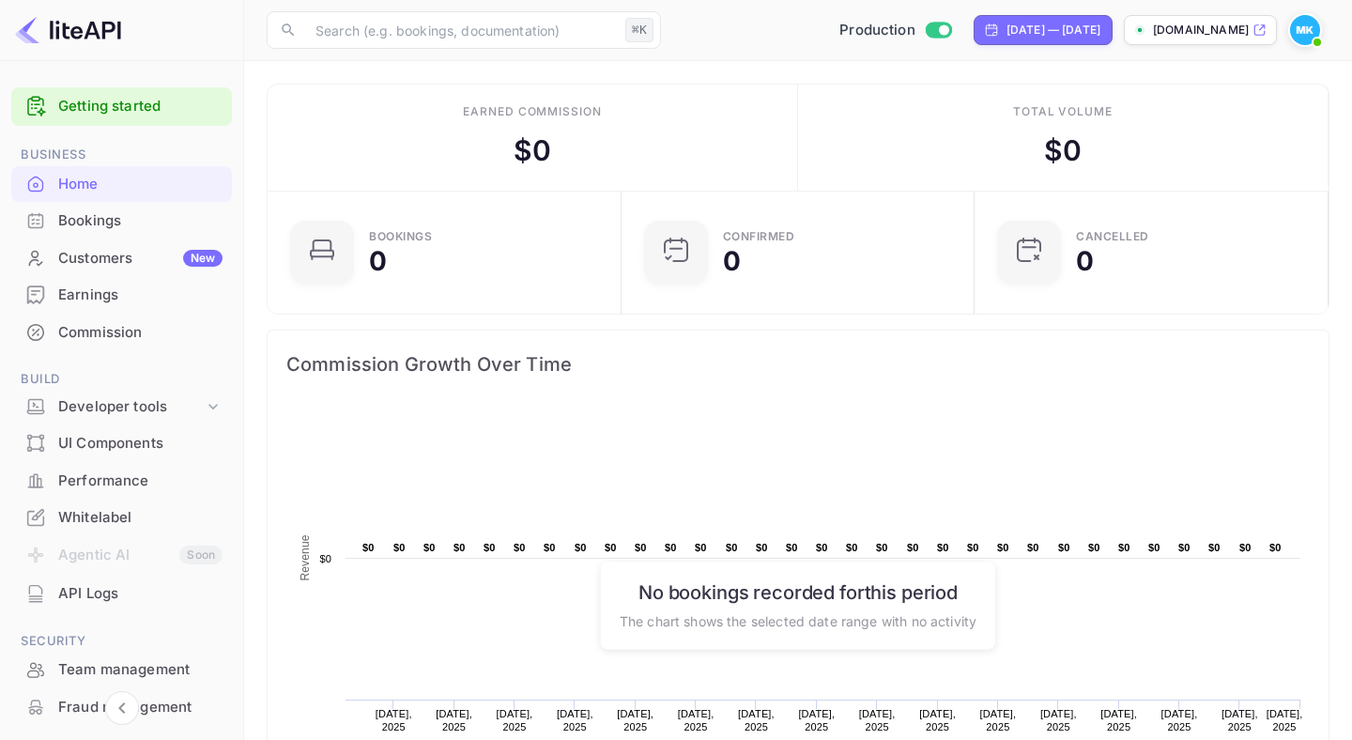
click at [80, 213] on div "Bookings" at bounding box center [140, 221] width 164 height 22
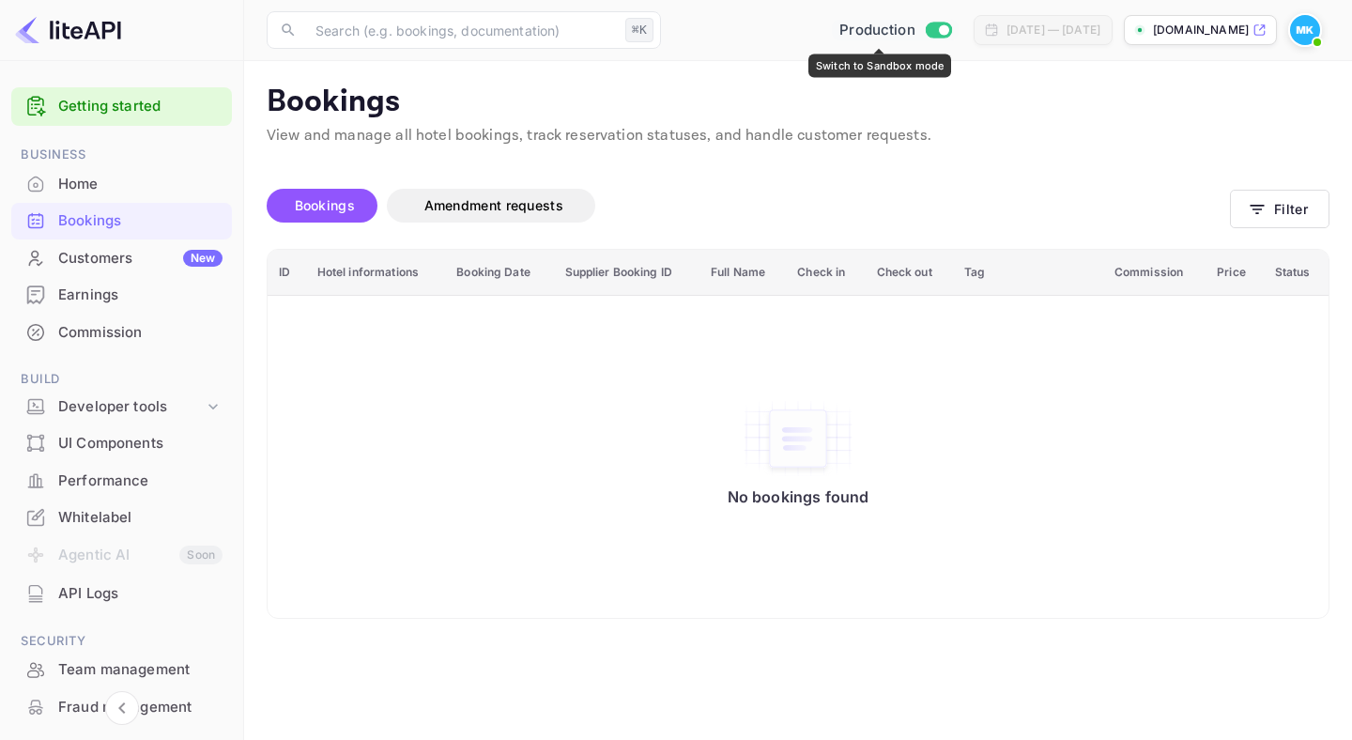
click at [925, 31] on input "Switch to Sandbox mode" at bounding box center [944, 29] width 38 height 12
checkbox input "false"
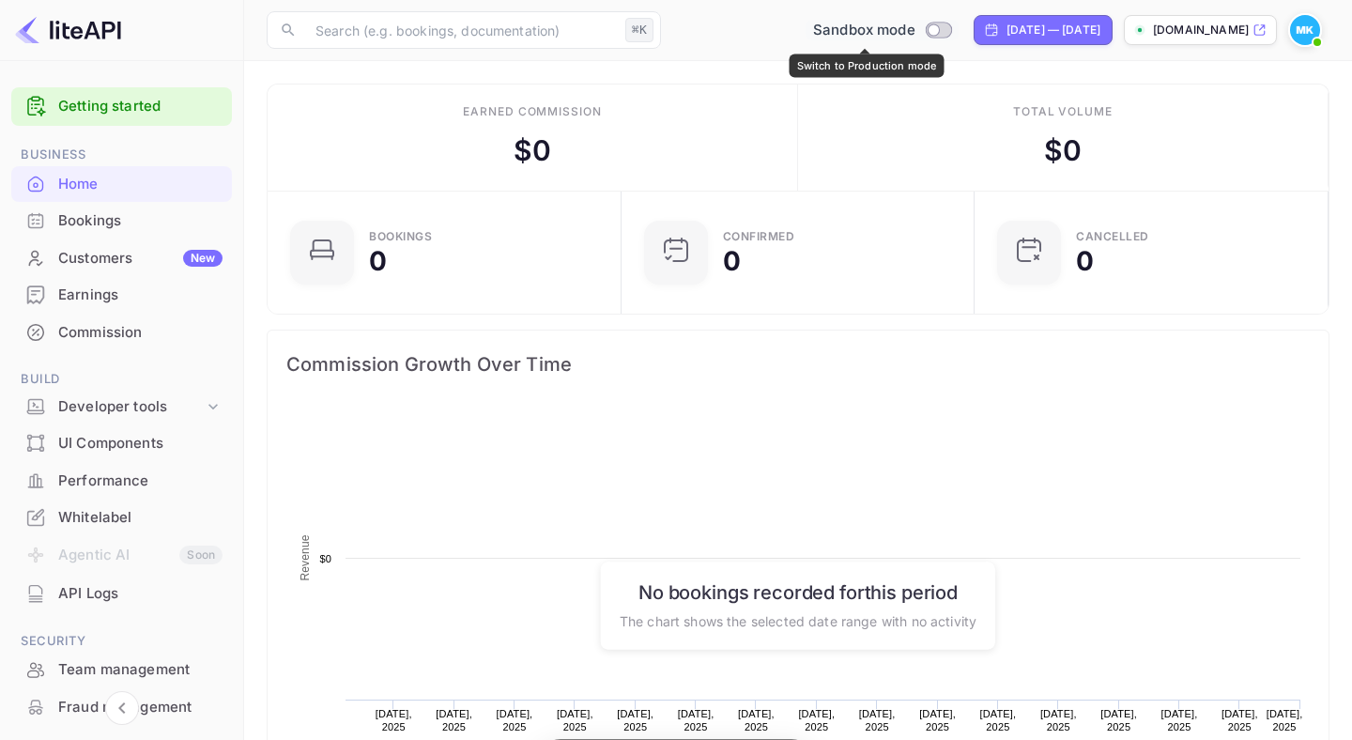
scroll to position [305, 343]
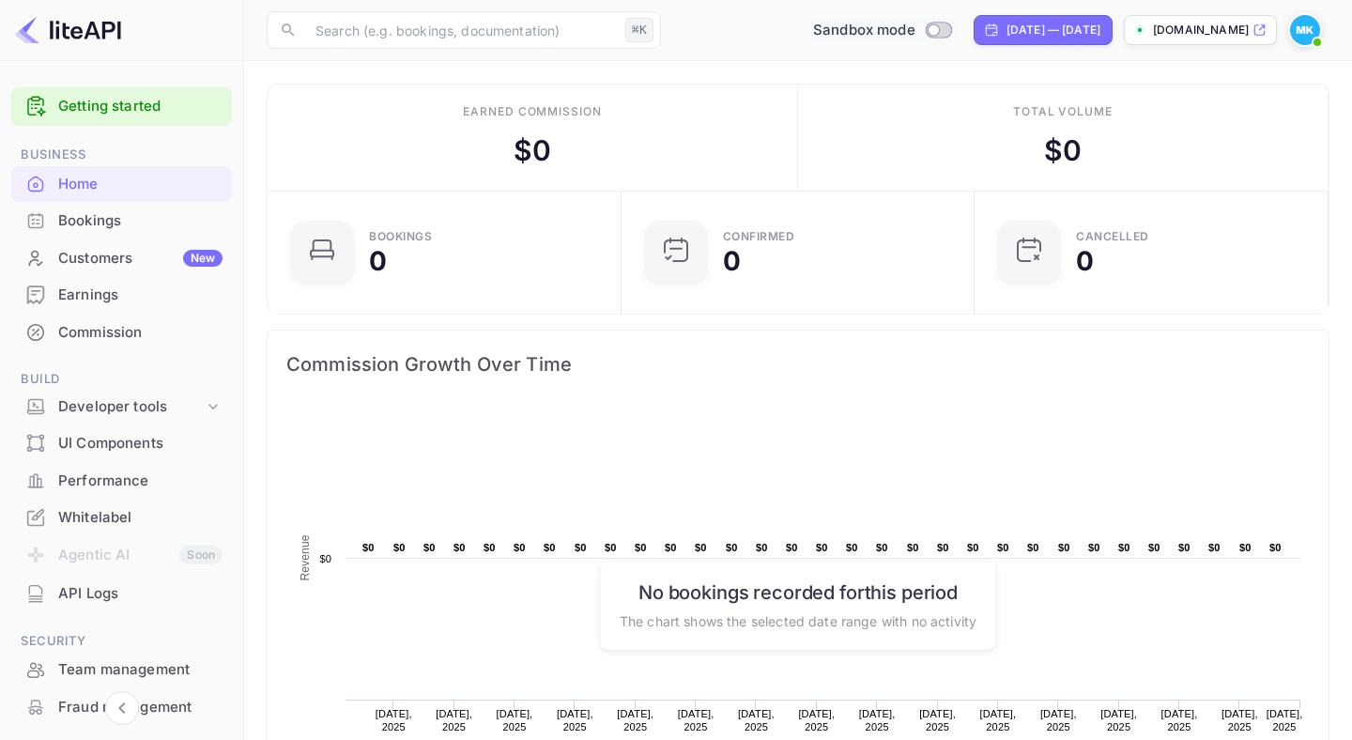
click at [90, 260] on div "Customers New" at bounding box center [140, 259] width 164 height 22
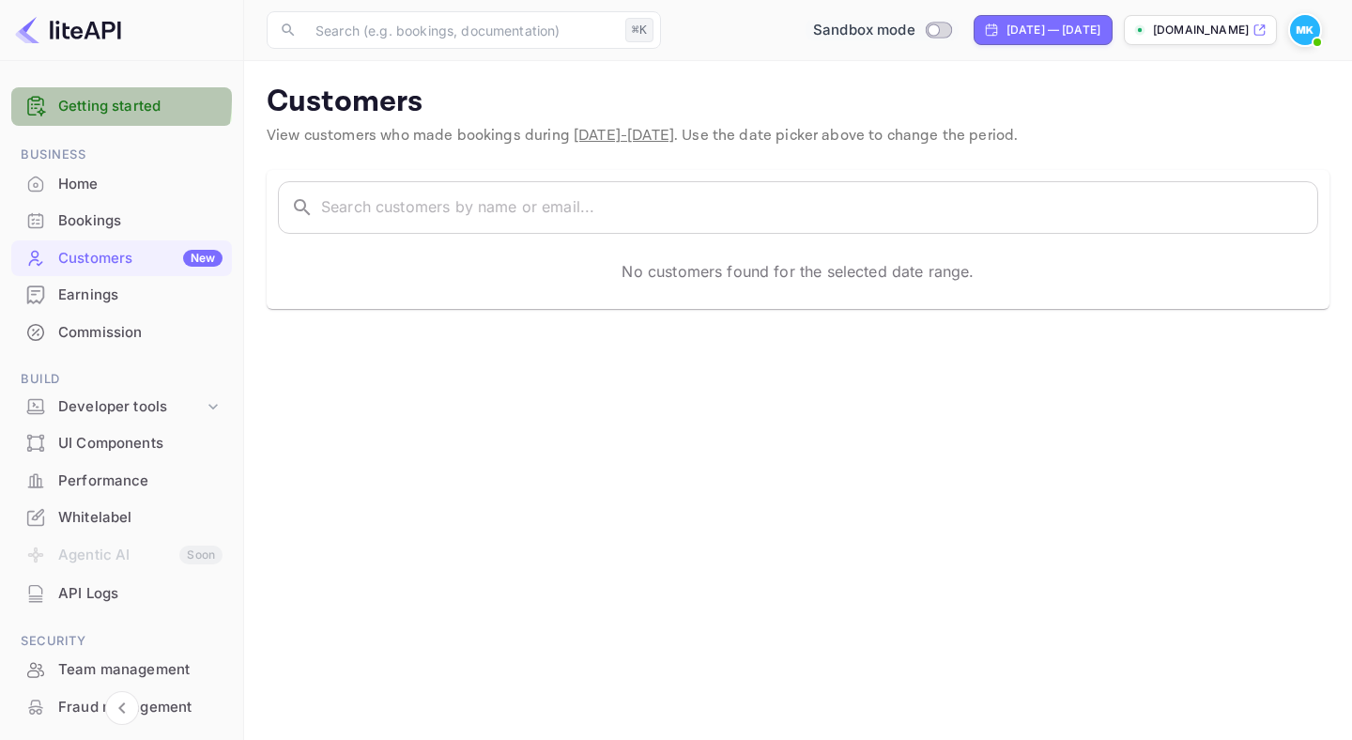
click at [83, 100] on link "Getting started" at bounding box center [140, 107] width 164 height 22
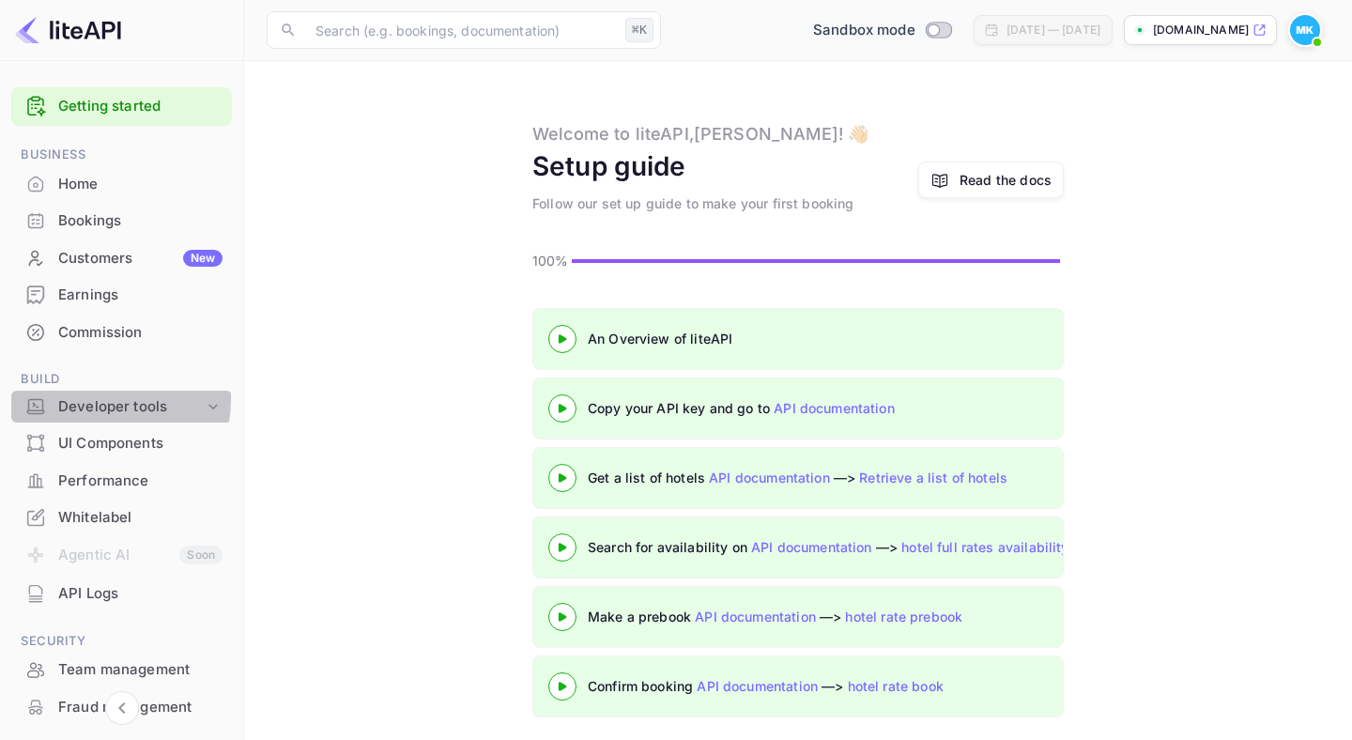
click at [73, 398] on div "Developer tools" at bounding box center [131, 407] width 146 height 22
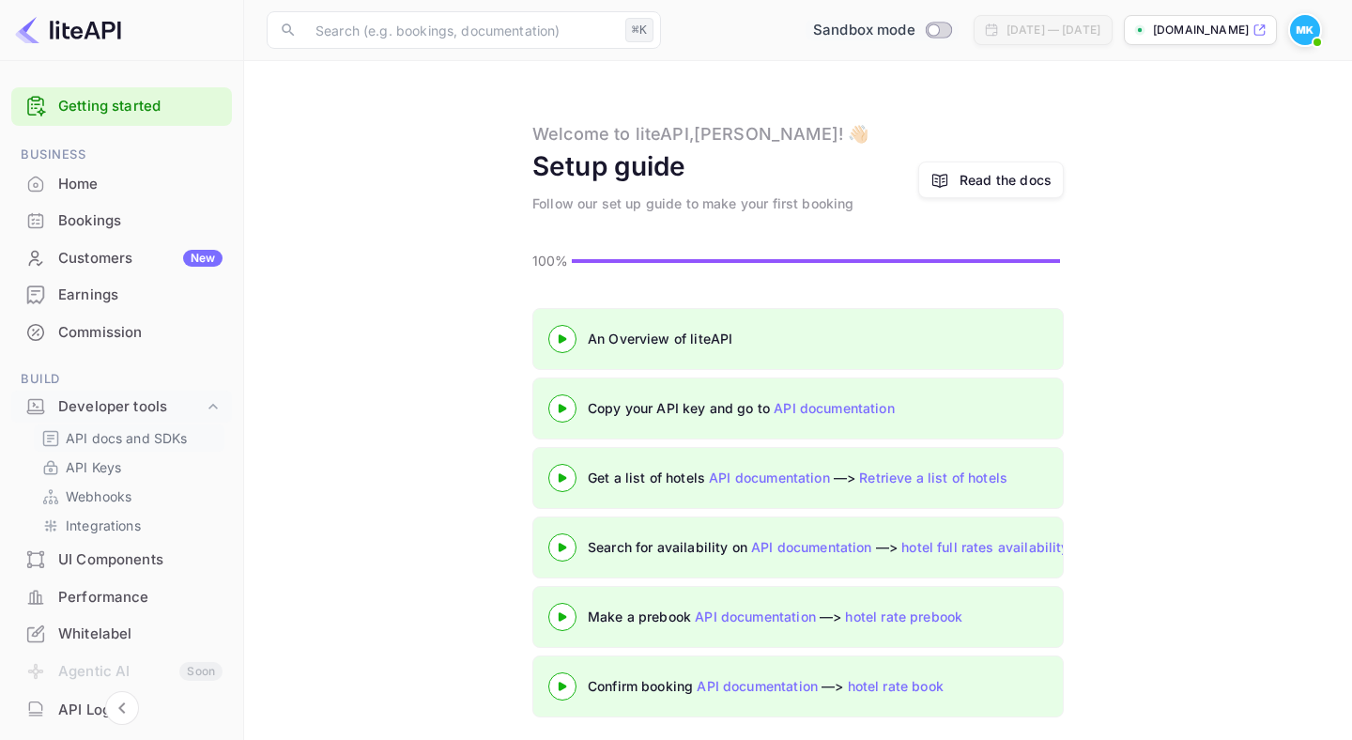
click at [79, 431] on p "API docs and SDKs" at bounding box center [127, 438] width 122 height 20
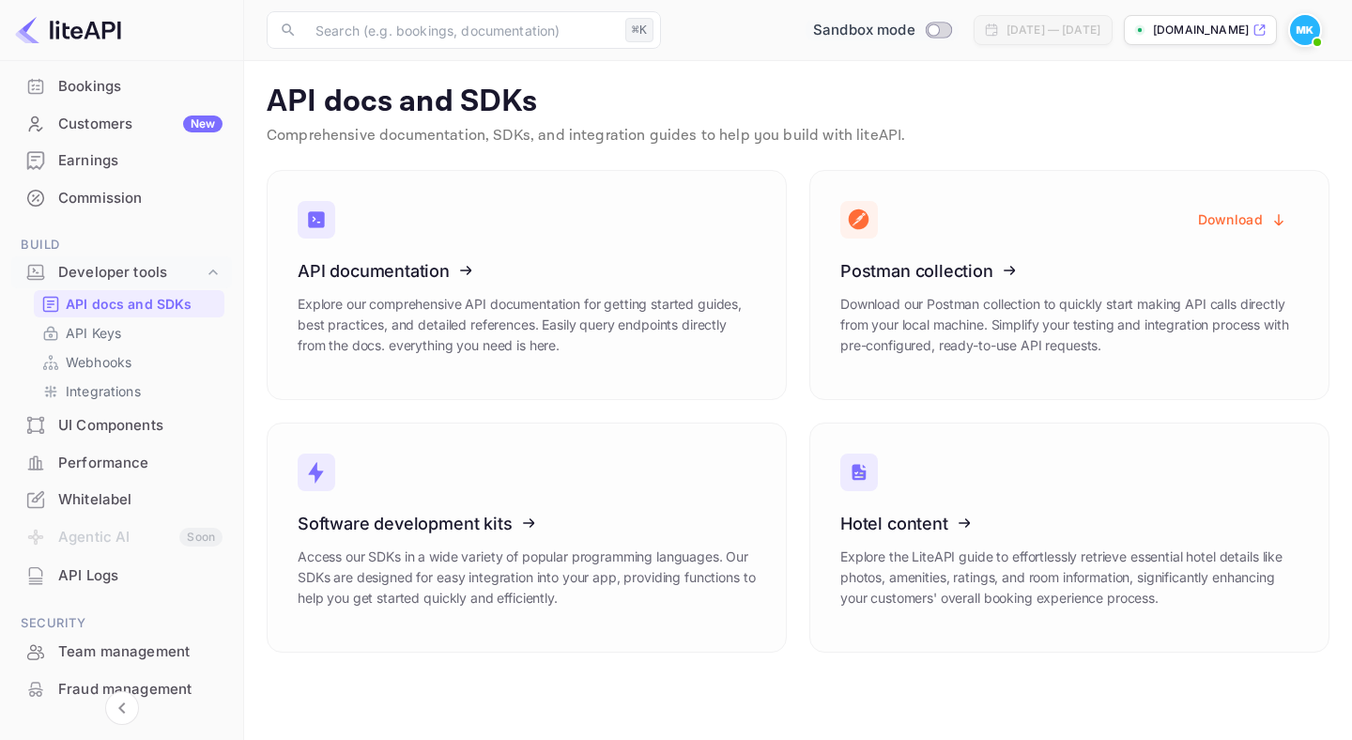
scroll to position [136, 0]
click at [79, 493] on div "Whitelabel" at bounding box center [140, 498] width 164 height 22
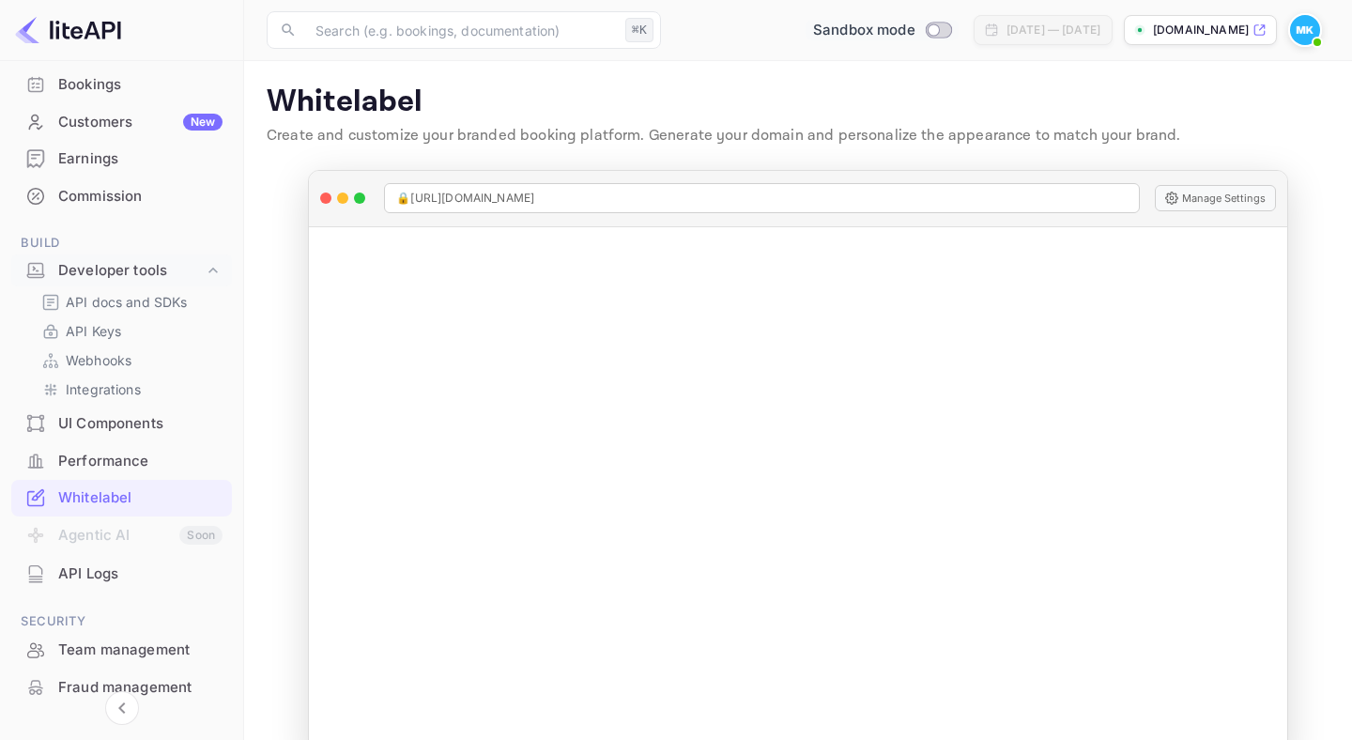
click at [81, 583] on div "API Logs" at bounding box center [140, 574] width 164 height 22
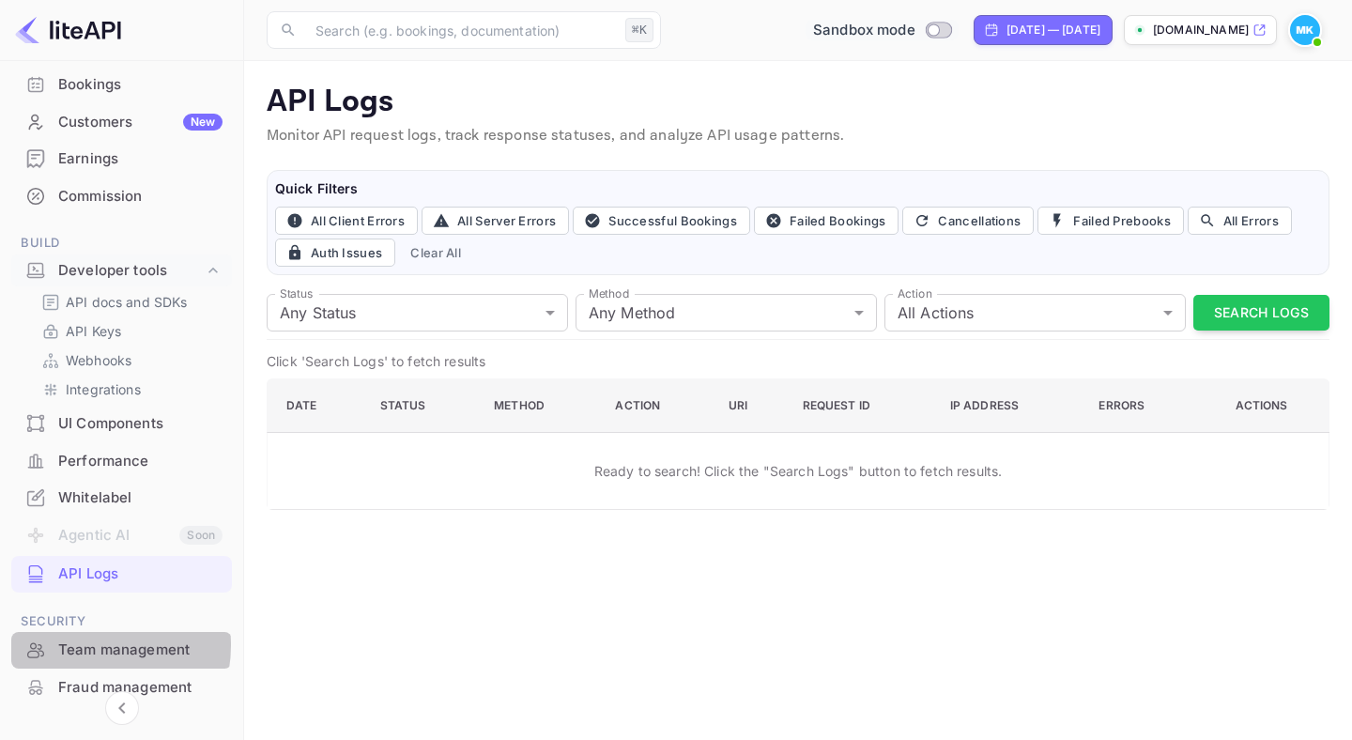
click at [80, 645] on div "Team management" at bounding box center [140, 650] width 164 height 22
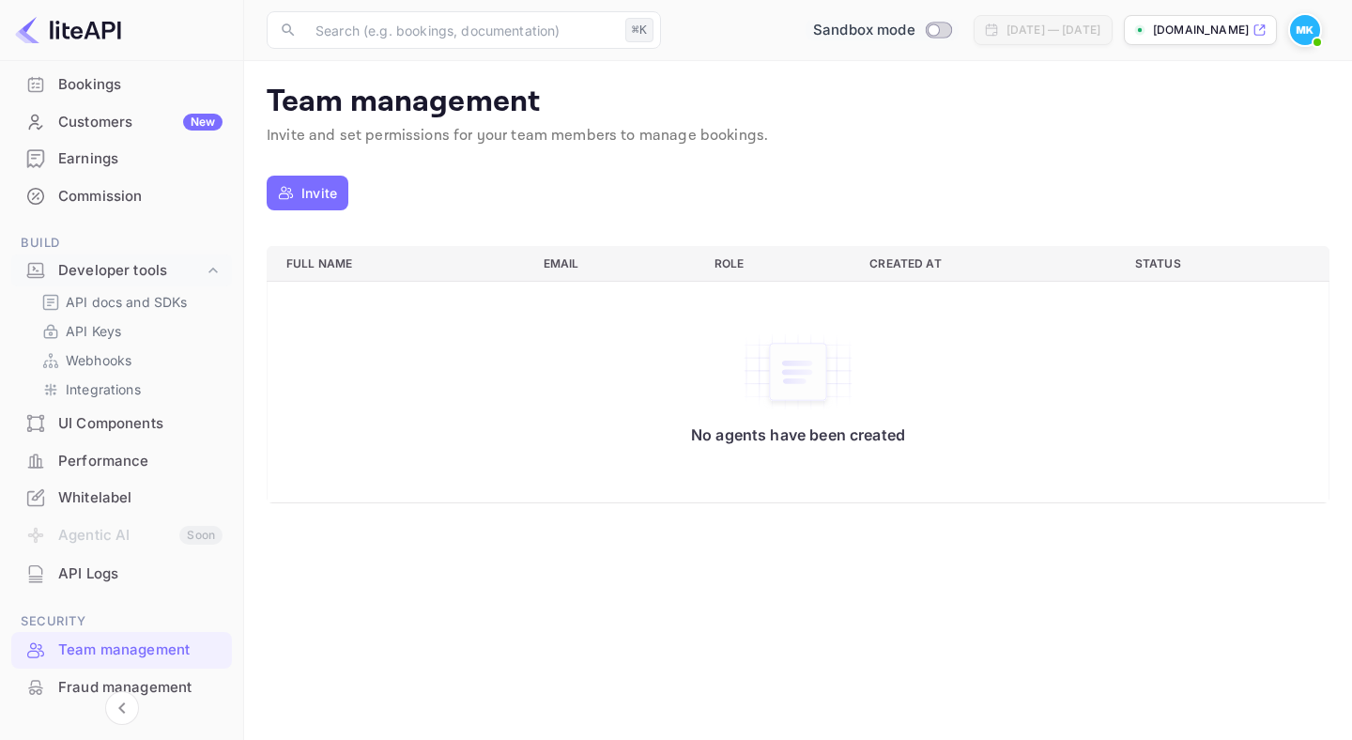
click at [78, 684] on div "Fraud management" at bounding box center [140, 688] width 164 height 22
